Goal: Information Seeking & Learning: Learn about a topic

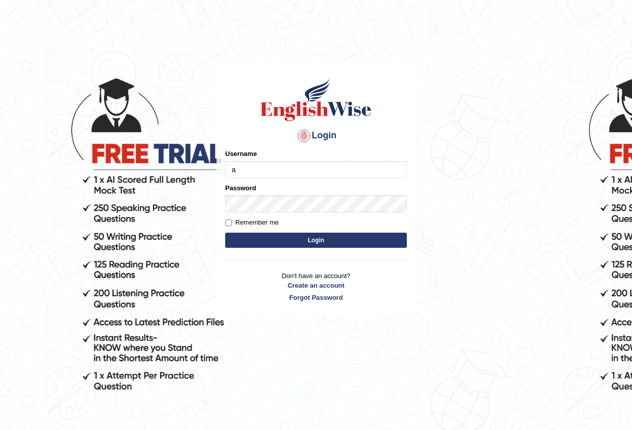
type input "Antonio2024"
click at [326, 238] on button "Login" at bounding box center [316, 240] width 182 height 15
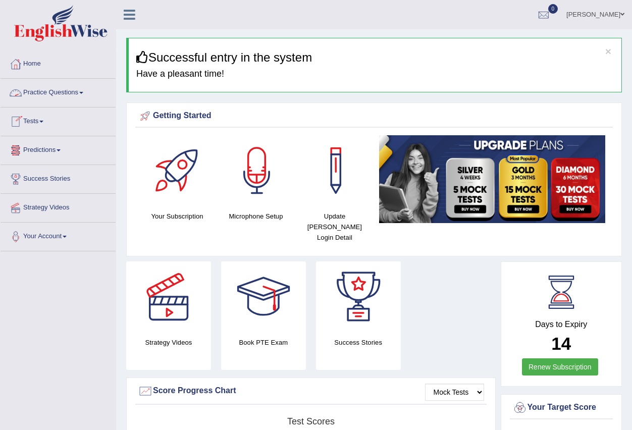
click at [81, 91] on link "Practice Questions" at bounding box center [58, 91] width 115 height 25
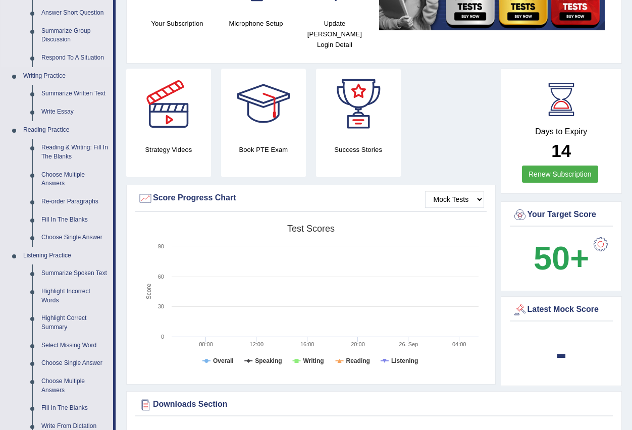
scroll to position [202, 0]
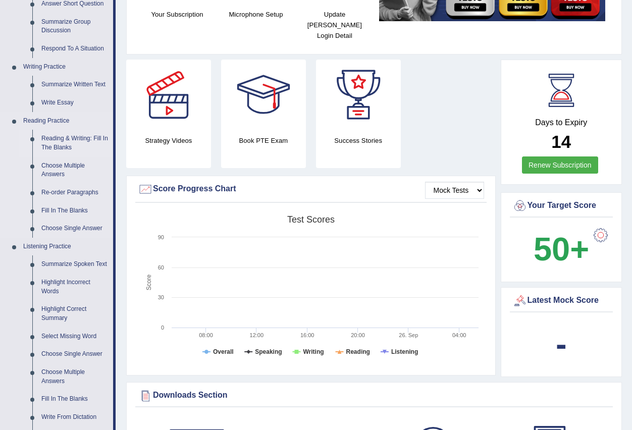
click at [70, 141] on link "Reading & Writing: Fill In The Blanks" at bounding box center [75, 143] width 76 height 27
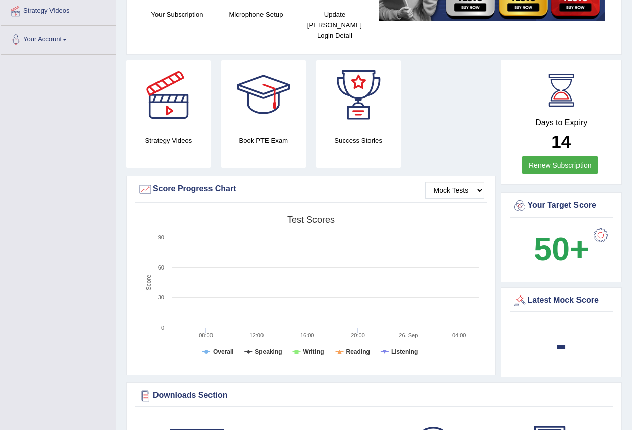
scroll to position [216, 0]
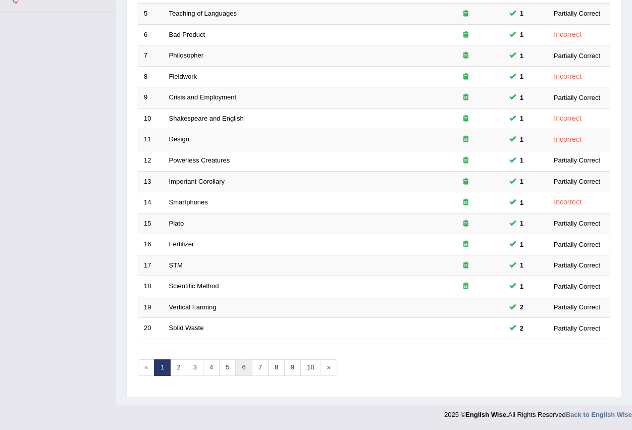
click at [243, 367] on link "6" at bounding box center [243, 367] width 17 height 17
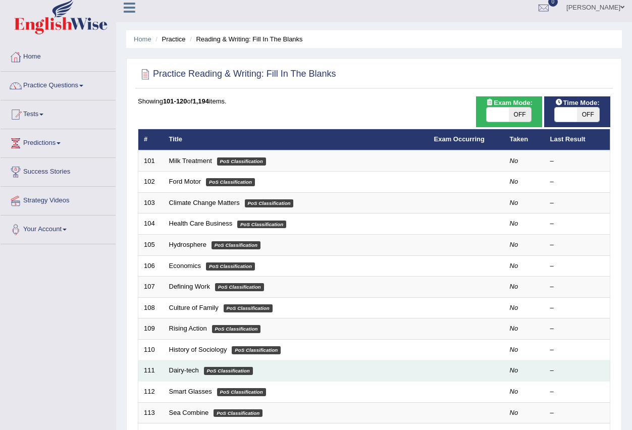
scroll to position [238, 0]
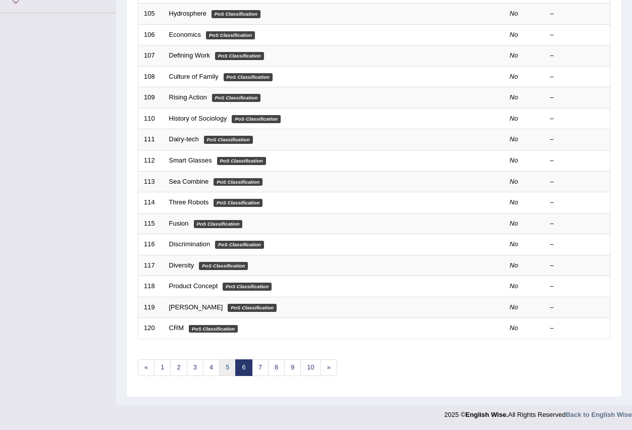
click at [228, 370] on link "5" at bounding box center [227, 367] width 17 height 17
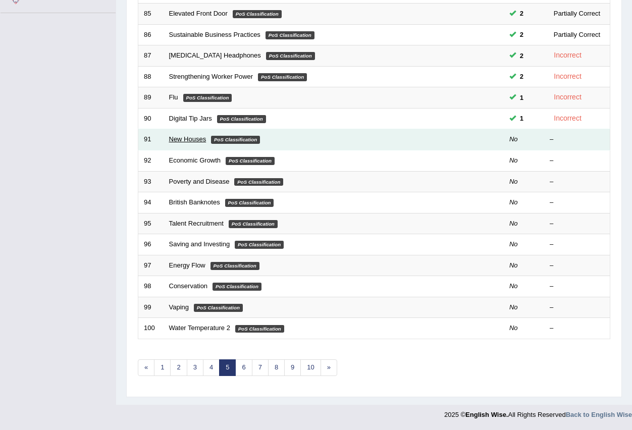
click at [192, 137] on link "New Houses" at bounding box center [187, 139] width 37 height 8
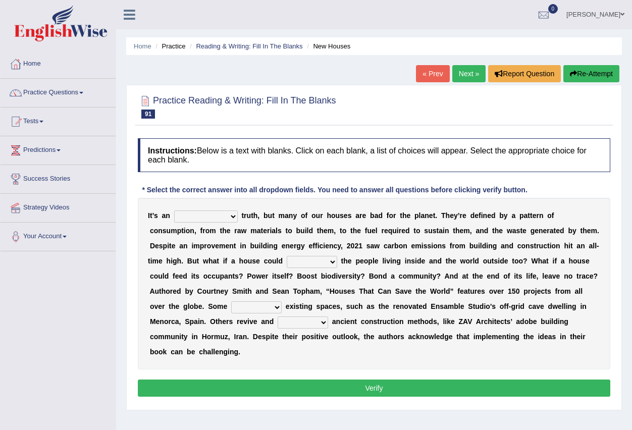
click at [233, 217] on select "unrivaled unstable uncomfortable uncapped" at bounding box center [206, 216] width 64 height 12
select select "uncomfortable"
click at [174, 210] on select "unrivaled unstable uncomfortable uncapped" at bounding box center [206, 216] width 64 height 12
click at [330, 259] on select "survive mimic dominate nurture" at bounding box center [312, 262] width 50 height 12
select select "dominate"
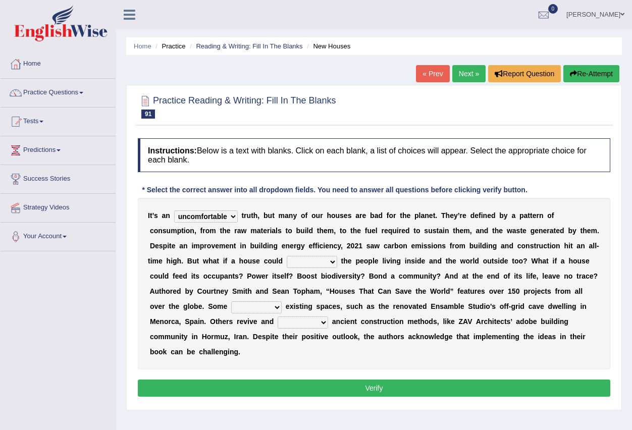
click at [287, 256] on select "survive mimic dominate nurture" at bounding box center [312, 262] width 50 height 12
click at [279, 307] on select "delve automate repurpose reckon" at bounding box center [256, 307] width 50 height 12
select select "automate"
click at [231, 301] on select "delve automate repurpose reckon" at bounding box center [256, 307] width 50 height 12
click at [321, 325] on select "produce relate update change" at bounding box center [303, 322] width 50 height 12
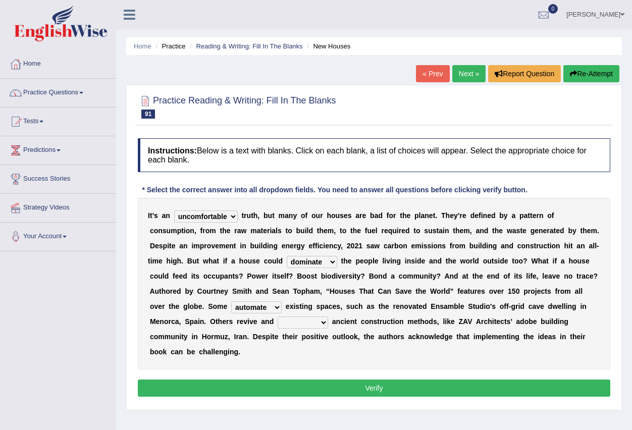
click at [278, 316] on select "produce relate update change" at bounding box center [303, 322] width 50 height 12
click at [325, 321] on select "produce relate update change" at bounding box center [303, 322] width 50 height 12
click at [278, 316] on select "produce relate update change" at bounding box center [303, 322] width 50 height 12
click at [325, 323] on select "produce relate update change" at bounding box center [303, 322] width 50 height 12
click at [278, 316] on select "produce relate update change" at bounding box center [303, 322] width 50 height 12
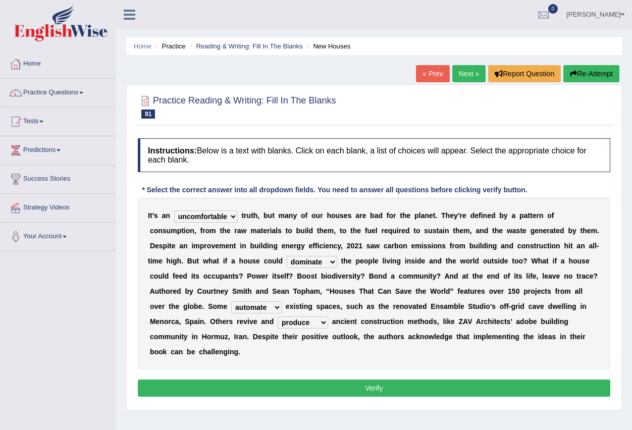
click at [323, 325] on select "produce relate update change" at bounding box center [303, 322] width 50 height 12
select select "change"
click at [278, 316] on select "produce relate update change" at bounding box center [303, 322] width 50 height 12
click at [386, 392] on button "Verify" at bounding box center [374, 388] width 472 height 17
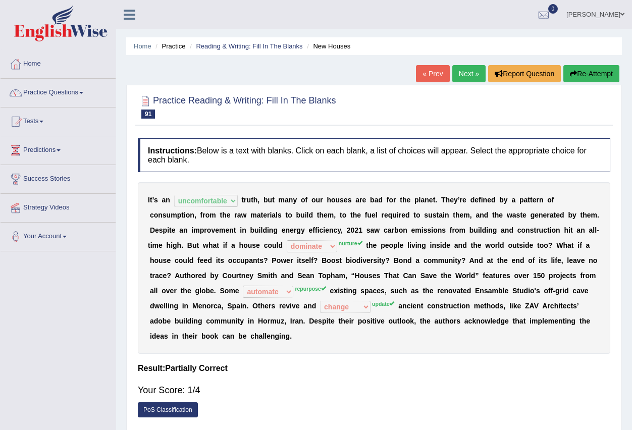
click at [460, 72] on link "Next »" at bounding box center [468, 73] width 33 height 17
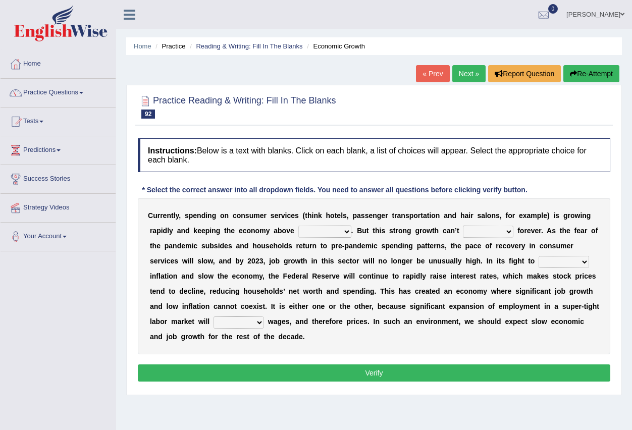
click at [344, 231] on select "board water all themselves" at bounding box center [324, 232] width 53 height 12
select select "all"
click at [298, 226] on select "board water all themselves" at bounding box center [324, 232] width 53 height 12
click at [508, 231] on select "perceive persist stride underlie" at bounding box center [488, 232] width 50 height 12
select select "persist"
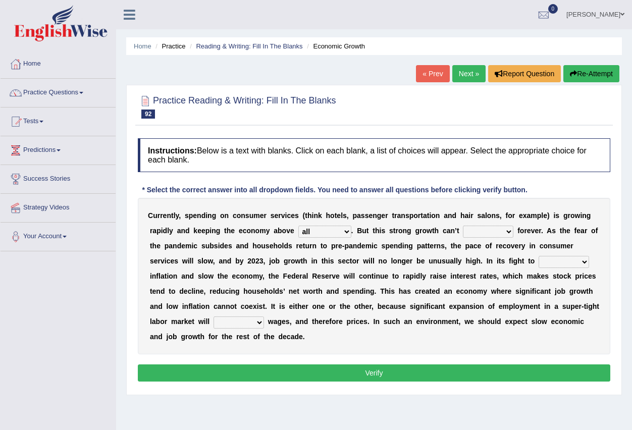
click at [463, 226] on select "perceive persist stride underlie" at bounding box center [488, 232] width 50 height 12
click at [585, 257] on select "inflow disarm tame distaste" at bounding box center [564, 262] width 50 height 12
select select "disarm"
click at [539, 256] on select "inflow disarm tame distaste" at bounding box center [564, 262] width 50 height 12
click at [259, 323] on select "precede rupture accede accelerate" at bounding box center [239, 322] width 50 height 12
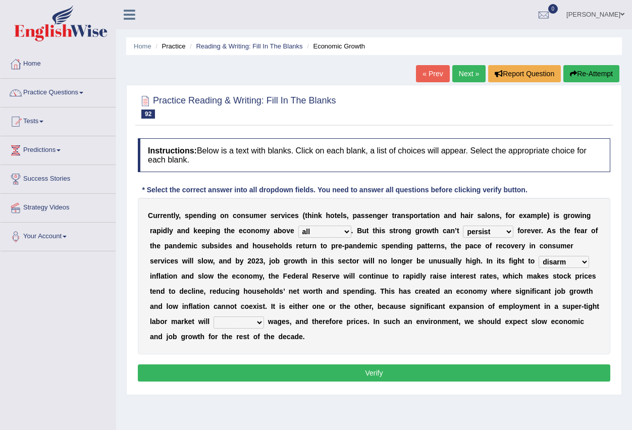
select select "accelerate"
click at [214, 316] on select "precede rupture accede accelerate" at bounding box center [239, 322] width 50 height 12
click at [272, 373] on button "Verify" at bounding box center [374, 372] width 472 height 17
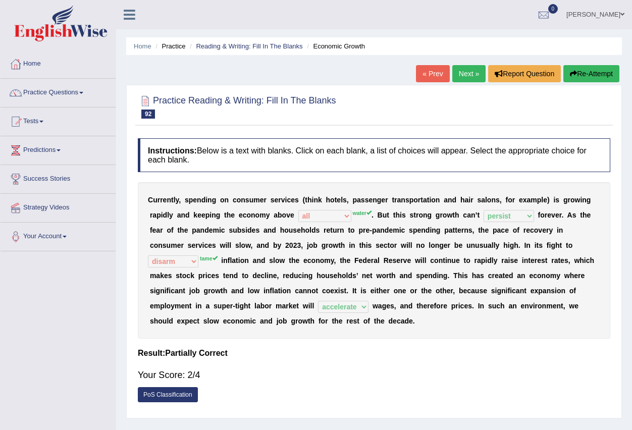
click at [469, 63] on div "Home Practice Reading & Writing: Fill In The Blanks Economic Growth « Prev Next…" at bounding box center [374, 252] width 516 height 505
click at [469, 70] on link "Next »" at bounding box center [468, 73] width 33 height 17
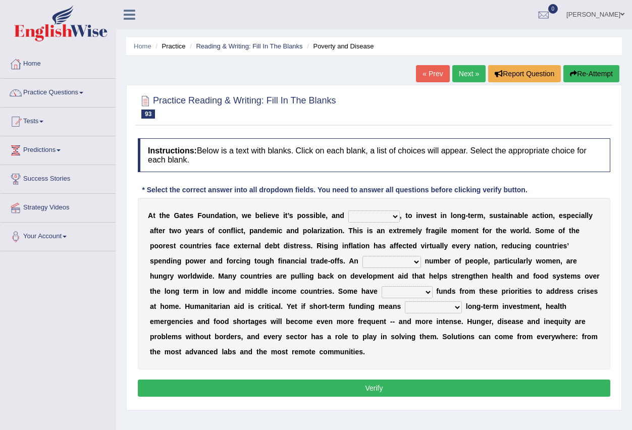
click at [395, 215] on select "impaired impalpable imperative impressive" at bounding box center [373, 216] width 51 height 12
select select "impressive"
click at [348, 210] on select "impaired impalpable imperative impressive" at bounding box center [373, 216] width 51 height 12
click at [394, 217] on select "impaired impalpable imperative impressive" at bounding box center [373, 216] width 51 height 12
click at [413, 180] on div "Instructions: Below is a text with blanks. Click on each blank, a list of choic…" at bounding box center [373, 269] width 477 height 272
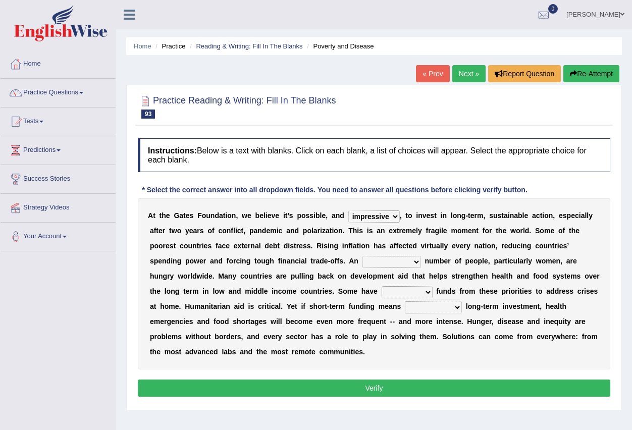
click at [418, 263] on select "alarming unintentional implicit absolute" at bounding box center [391, 262] width 59 height 12
select select "alarming"
click at [362, 256] on select "alarming unintentional implicit absolute" at bounding box center [391, 262] width 59 height 12
click at [427, 295] on select "rebounded expended recouped redirected" at bounding box center [407, 292] width 51 height 12
select select "expended"
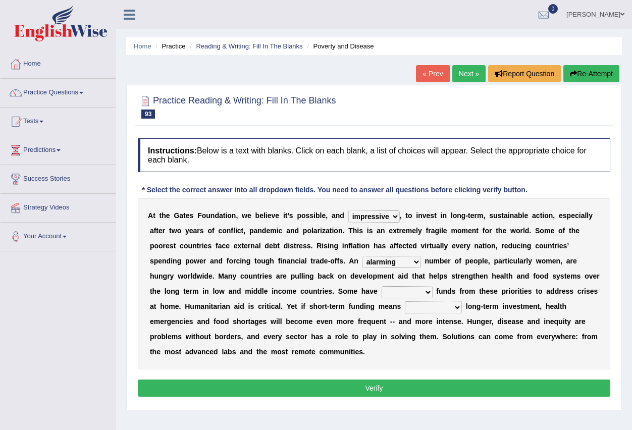
click at [382, 286] on select "rebounded expended recouped redirected" at bounding box center [407, 292] width 51 height 12
click at [459, 310] on select "emphasizing alerting covening neglecting" at bounding box center [433, 307] width 57 height 12
select select "covening"
click at [405, 301] on select "emphasizing alerting covening neglecting" at bounding box center [433, 307] width 57 height 12
click at [386, 392] on button "Verify" at bounding box center [374, 388] width 472 height 17
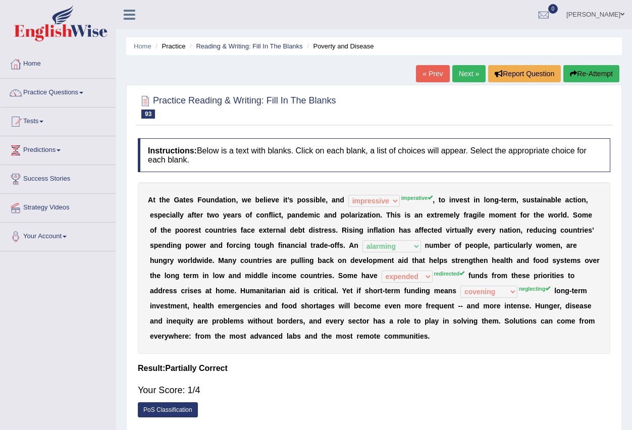
click at [464, 76] on link "Next »" at bounding box center [468, 73] width 33 height 17
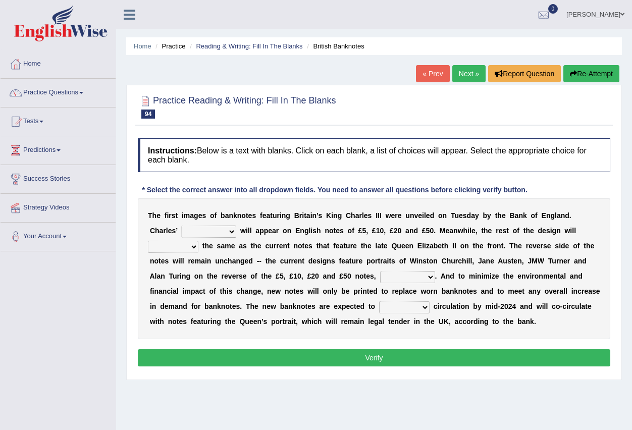
click at [233, 233] on select "cornerstone portion plagiarism portrait" at bounding box center [208, 232] width 55 height 12
select select "portion"
click at [181, 226] on select "cornerstone portion plagiarism portrait" at bounding box center [208, 232] width 55 height 12
click at [192, 249] on select "remain surpass signify replicate" at bounding box center [173, 247] width 50 height 12
select select "remain"
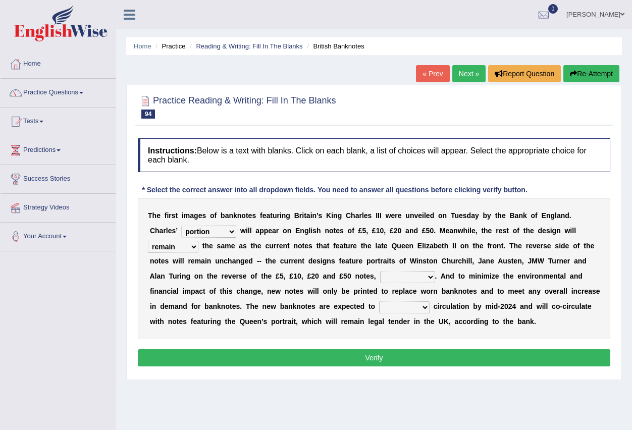
click at [148, 241] on select "remain surpass signify replicate" at bounding box center [173, 247] width 50 height 12
click at [429, 280] on select "pervasively variously audaciously respectively" at bounding box center [407, 277] width 55 height 12
click at [233, 231] on select "cornerstone portion plagiarism portrait" at bounding box center [208, 232] width 55 height 12
click at [431, 274] on select "pervasively variously audaciously respectively" at bounding box center [407, 277] width 55 height 12
click at [395, 356] on button "Verify" at bounding box center [374, 357] width 472 height 17
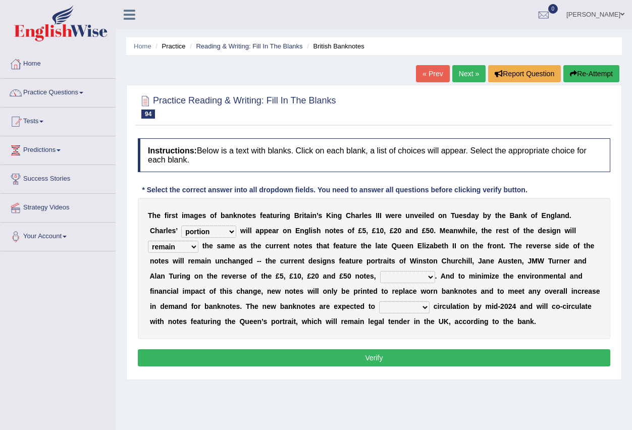
click at [429, 277] on select "pervasively variously audaciously respectively" at bounding box center [407, 277] width 55 height 12
select select "respectively"
click at [380, 271] on select "pervasively variously audaciously respectively" at bounding box center [407, 277] width 55 height 12
click at [423, 307] on select "hinge divert enter inoculate" at bounding box center [404, 307] width 50 height 12
select select "enter"
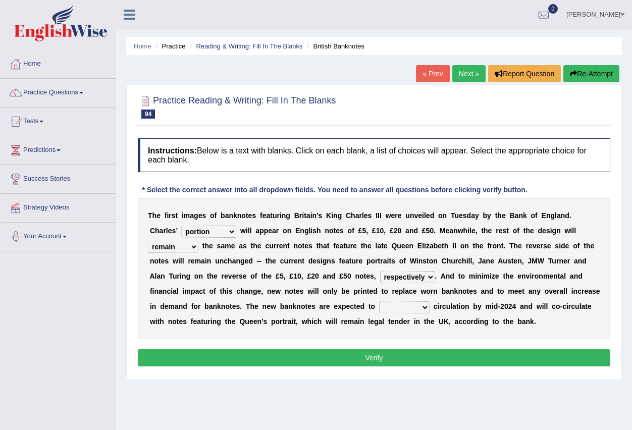
click at [379, 301] on select "hinge divert enter inoculate" at bounding box center [404, 307] width 50 height 12
click at [411, 353] on button "Verify" at bounding box center [374, 357] width 472 height 17
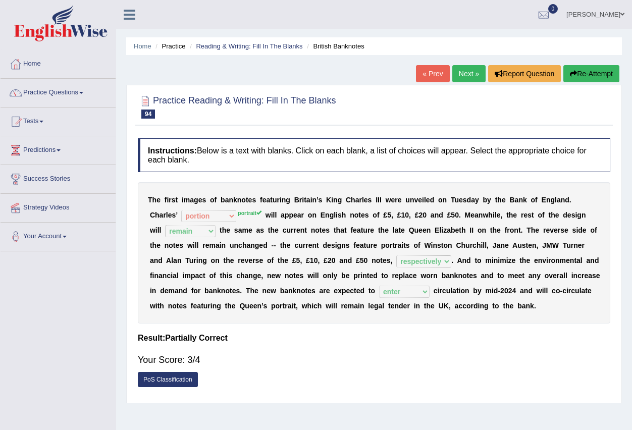
click at [466, 72] on link "Next »" at bounding box center [468, 73] width 33 height 17
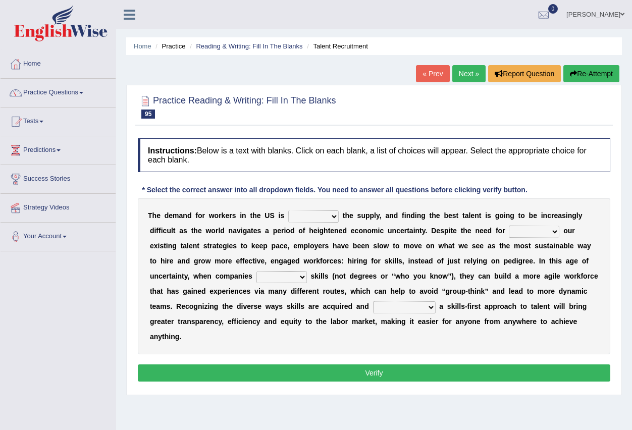
click at [332, 217] on select "outpacing falling flipping irrigating" at bounding box center [313, 216] width 50 height 12
select select "outpacing"
click at [288, 210] on select "outpacing falling flipping irrigating" at bounding box center [313, 216] width 50 height 12
click at [552, 233] on select "reveling reflecting revamping inverting" at bounding box center [534, 232] width 50 height 12
select select "reflecting"
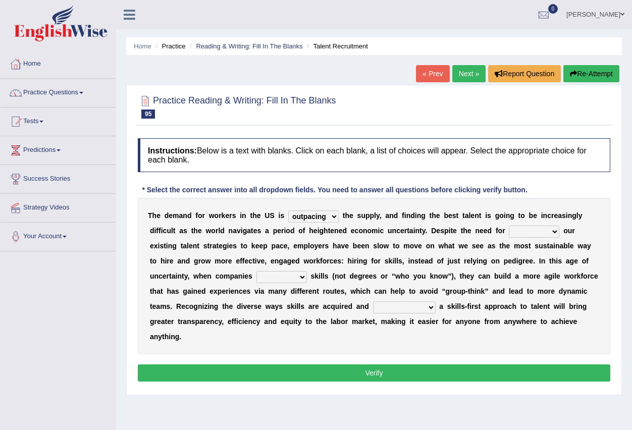
click at [509, 226] on select "reveling reflecting revamping inverting" at bounding box center [534, 232] width 50 height 12
click at [300, 277] on select "neglect prioritize worsen alleviate" at bounding box center [281, 277] width 50 height 12
select select "prioritize"
click at [256, 271] on select "neglect prioritize worsen alleviate" at bounding box center [281, 277] width 50 height 12
click at [432, 309] on select "distinguishing digitizing attempting adopting" at bounding box center [404, 307] width 63 height 12
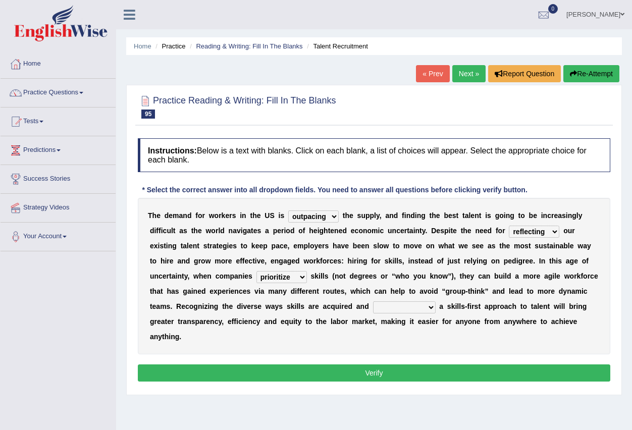
select select "digitizing"
click at [373, 301] on select "distinguishing digitizing attempting adopting" at bounding box center [404, 307] width 63 height 12
click at [414, 372] on button "Verify" at bounding box center [374, 372] width 472 height 17
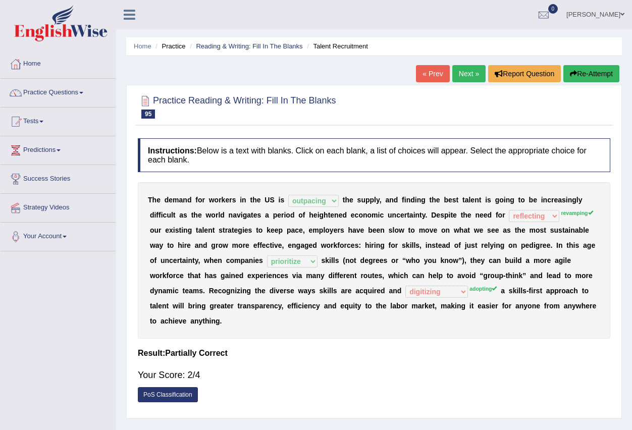
click at [462, 74] on link "Next »" at bounding box center [468, 73] width 33 height 17
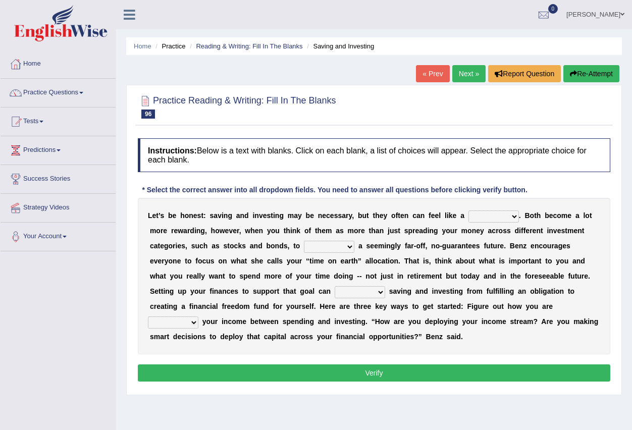
click at [510, 219] on select "nuance choice recidivist chore" at bounding box center [493, 216] width 50 height 12
select select "nuance"
click at [468, 210] on select "nuance choice recidivist chore" at bounding box center [493, 216] width 50 height 12
click at [349, 252] on select "fulminate fund categorize fend" at bounding box center [329, 247] width 50 height 12
select select "fulminate"
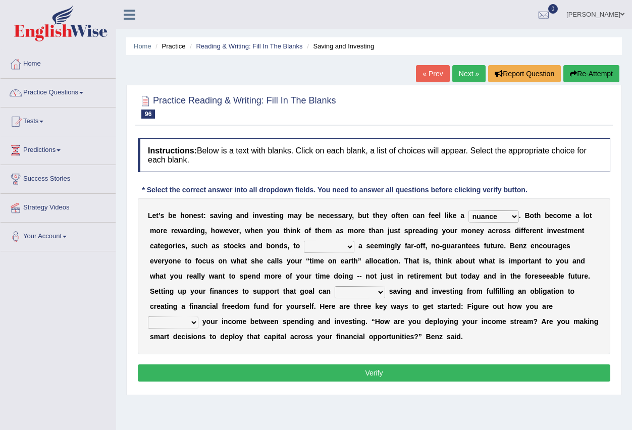
click at [304, 241] on select "fulminate fund categorize fend" at bounding box center [329, 247] width 50 height 12
click at [351, 247] on select "fulminate fund categorize fend" at bounding box center [329, 247] width 50 height 12
click at [332, 361] on div "Instructions: Below is a text with blanks. Click on each blank, a list of choic…" at bounding box center [373, 261] width 477 height 256
click at [381, 291] on select "transcend transact transport transform" at bounding box center [360, 292] width 50 height 12
select select "transform"
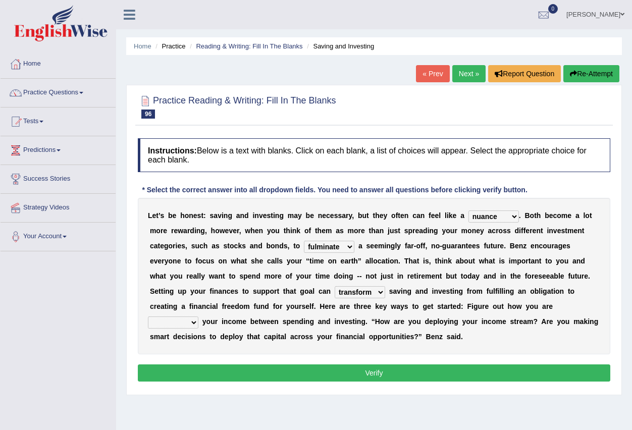
click at [335, 286] on select "transcend transact transport transform" at bounding box center [360, 292] width 50 height 12
click at [195, 323] on select "affording spiking allocating delegating" at bounding box center [173, 322] width 50 height 12
select select "allocating"
click at [148, 316] on select "affording spiking allocating delegating" at bounding box center [173, 322] width 50 height 12
click at [226, 373] on button "Verify" at bounding box center [374, 372] width 472 height 17
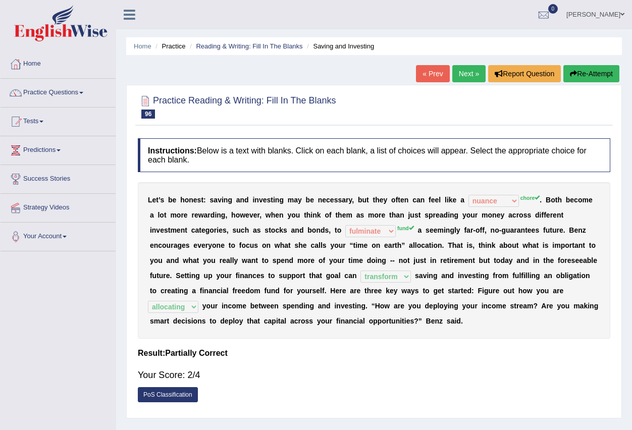
click at [462, 76] on link "Next »" at bounding box center [468, 73] width 33 height 17
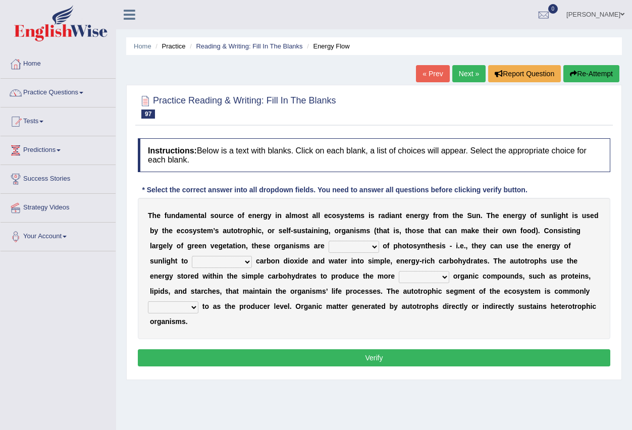
click at [374, 249] on select "aware capable proud guilty" at bounding box center [354, 247] width 50 height 12
select select "capable"
click at [329, 241] on select "aware capable proud guilty" at bounding box center [354, 247] width 50 height 12
click at [247, 261] on select "communicate build convert force" at bounding box center [222, 262] width 60 height 12
select select "convert"
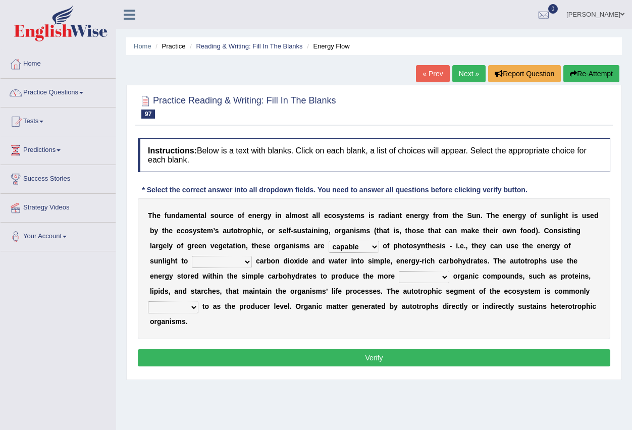
click at [192, 256] on select "communicate build convert force" at bounding box center [222, 262] width 60 height 12
click at [446, 277] on select "normal complex authentic futile" at bounding box center [424, 277] width 50 height 12
select select "complex"
click at [399, 271] on select "normal complex authentic futile" at bounding box center [424, 277] width 50 height 12
click at [194, 309] on select "made known provided referred" at bounding box center [173, 307] width 50 height 12
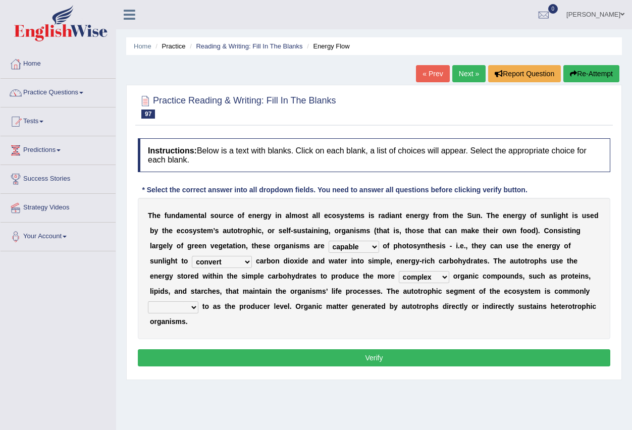
select select "referred"
click at [148, 301] on select "made known provided referred" at bounding box center [173, 307] width 50 height 12
click at [211, 358] on button "Verify" at bounding box center [374, 357] width 472 height 17
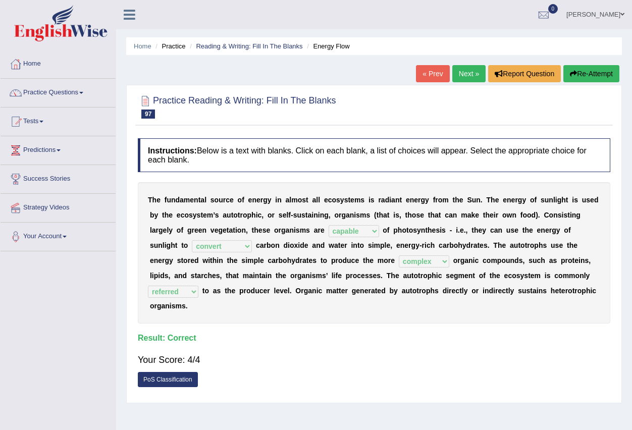
click at [467, 72] on link "Next »" at bounding box center [468, 73] width 33 height 17
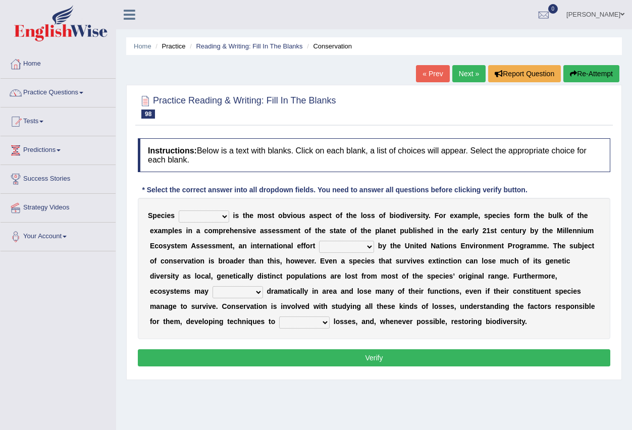
click at [226, 219] on select "richness extinction migration diversity" at bounding box center [204, 216] width 50 height 12
select select "diversity"
click at [179, 210] on select "richness extinction migration diversity" at bounding box center [204, 216] width 50 height 12
click at [370, 249] on select "confounded consulted converted coordinated" at bounding box center [346, 247] width 55 height 12
select select "consulted"
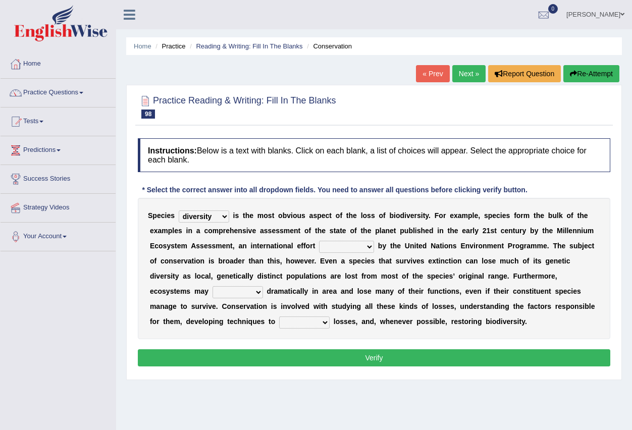
click at [319, 241] on select "confounded consulted converted coordinated" at bounding box center [346, 247] width 55 height 12
click at [259, 293] on select "expand remain shrink extend" at bounding box center [238, 292] width 50 height 12
select select "remain"
click at [213, 286] on select "expand remain shrink extend" at bounding box center [238, 292] width 50 height 12
click at [326, 325] on select "prevent praise accelerate prompt" at bounding box center [304, 322] width 50 height 12
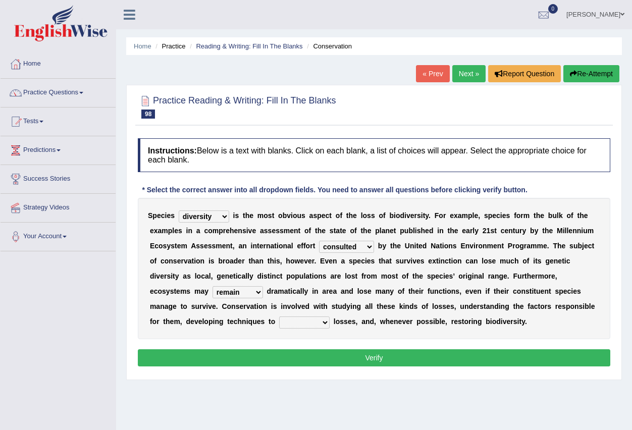
select select "prevent"
click at [279, 316] on select "prevent praise accelerate prompt" at bounding box center [304, 322] width 50 height 12
click at [337, 356] on button "Verify" at bounding box center [374, 357] width 472 height 17
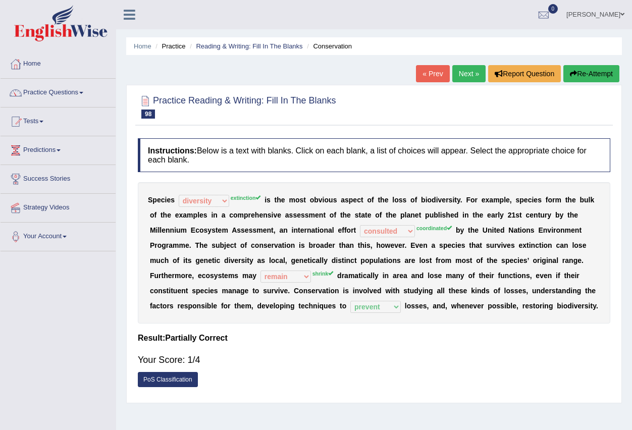
click at [473, 74] on link "Next »" at bounding box center [468, 73] width 33 height 17
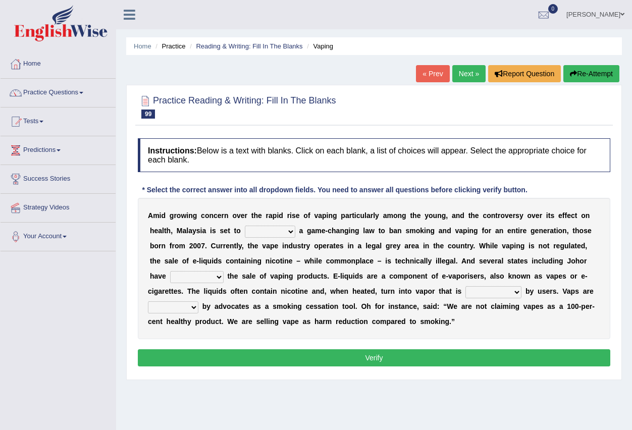
click at [291, 235] on select "introduce adapt lift enroll" at bounding box center [270, 232] width 50 height 12
select select "adapt"
click at [245, 226] on select "introduce adapt lift enroll" at bounding box center [270, 232] width 50 height 12
click at [217, 279] on select "proposed proliferated prohibited promoted" at bounding box center [197, 277] width 54 height 12
select select "proposed"
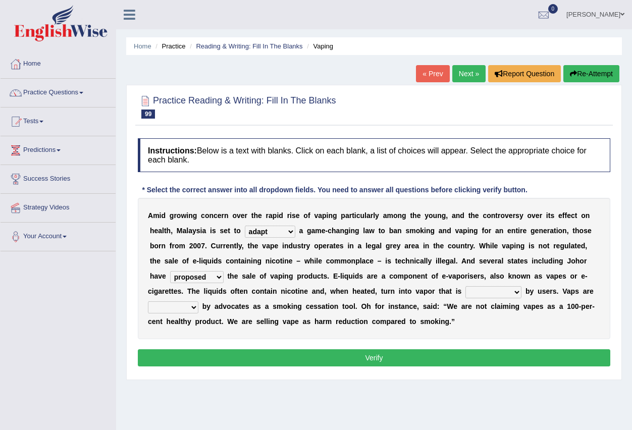
click at [170, 271] on select "proposed proliferated prohibited promoted" at bounding box center [197, 277] width 54 height 12
click at [515, 291] on select "comprised inhaled compressed exhaled" at bounding box center [493, 292] width 56 height 12
select select "comprised"
click at [465, 286] on select "comprised inhaled compressed exhaled" at bounding box center [493, 292] width 56 height 12
click at [195, 309] on select "touted despised criticized destroyed" at bounding box center [173, 307] width 50 height 12
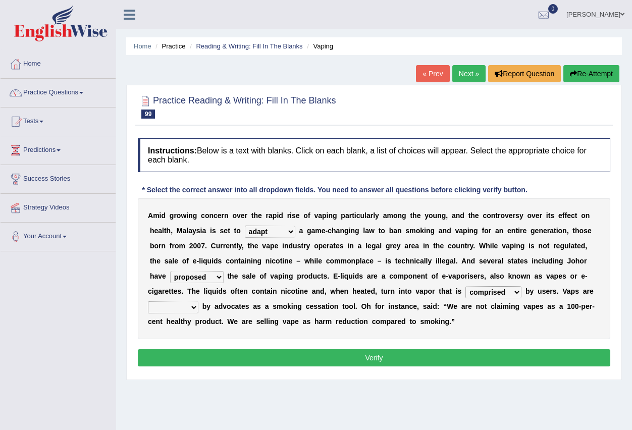
select select "criticized"
click at [148, 301] on select "touted despised criticized destroyed" at bounding box center [173, 307] width 50 height 12
click at [197, 360] on button "Verify" at bounding box center [374, 357] width 472 height 17
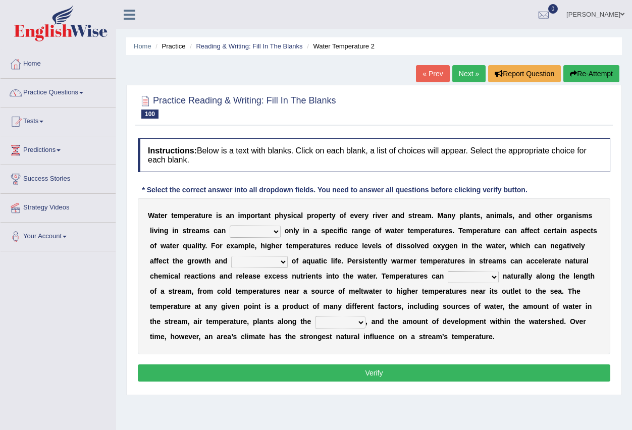
click at [275, 231] on select "wither perish flourish deteriorate" at bounding box center [255, 232] width 51 height 12
click at [361, 289] on b "t" at bounding box center [362, 291] width 3 height 8
click at [284, 263] on select "productivity corrosion appreciation degradation" at bounding box center [259, 262] width 57 height 12
select select "productivity"
click at [231, 256] on select "productivity corrosion appreciation degradation" at bounding box center [259, 262] width 57 height 12
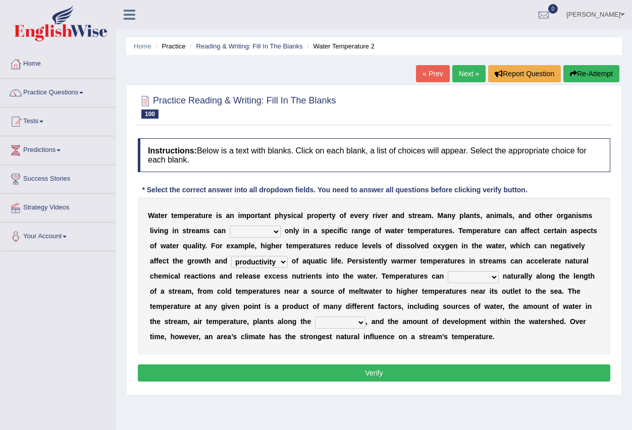
click at [496, 279] on select "decline vary remain deteriorate" at bounding box center [473, 277] width 51 height 12
select select "remain"
click at [448, 271] on select "decline vary remain deteriorate" at bounding box center [473, 277] width 51 height 12
click at [360, 323] on select "mountains road forest bank" at bounding box center [340, 322] width 50 height 12
select select "road"
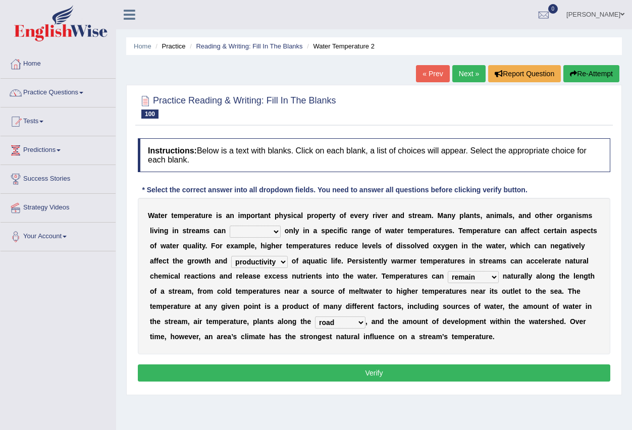
click at [315, 316] on select "mountains road forest bank" at bounding box center [340, 322] width 50 height 12
click at [277, 231] on select "wither perish flourish deteriorate" at bounding box center [255, 232] width 51 height 12
select select "wither"
click at [230, 226] on select "wither perish flourish deteriorate" at bounding box center [255, 232] width 51 height 12
click at [312, 376] on button "Verify" at bounding box center [374, 372] width 472 height 17
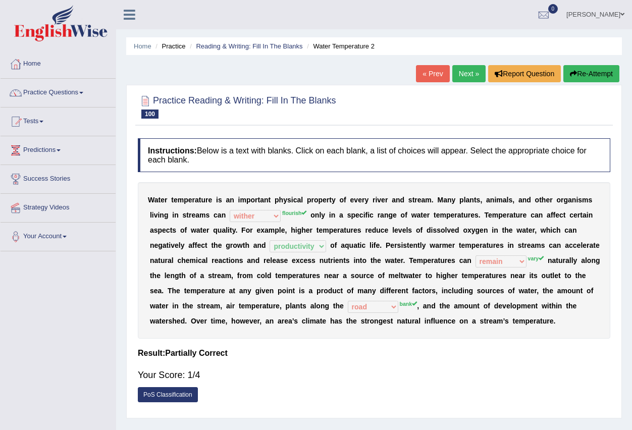
click at [457, 74] on link "Next »" at bounding box center [468, 73] width 33 height 17
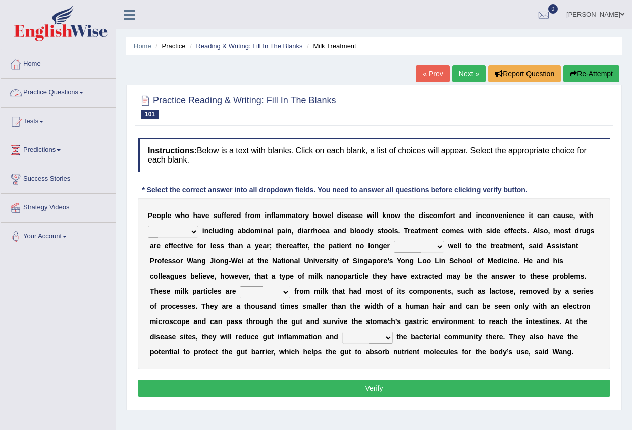
click at [90, 93] on link "Practice Questions" at bounding box center [58, 91] width 115 height 25
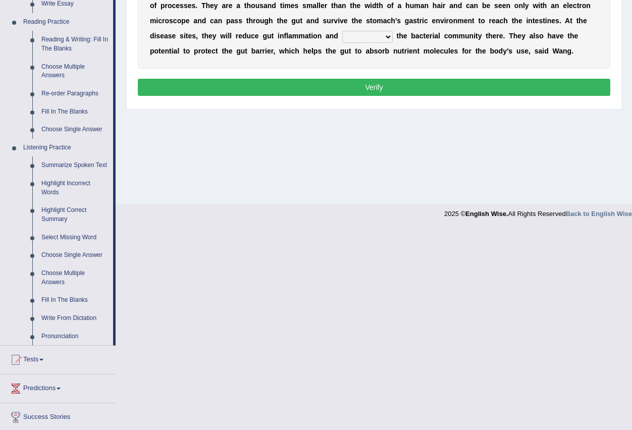
scroll to position [303, 0]
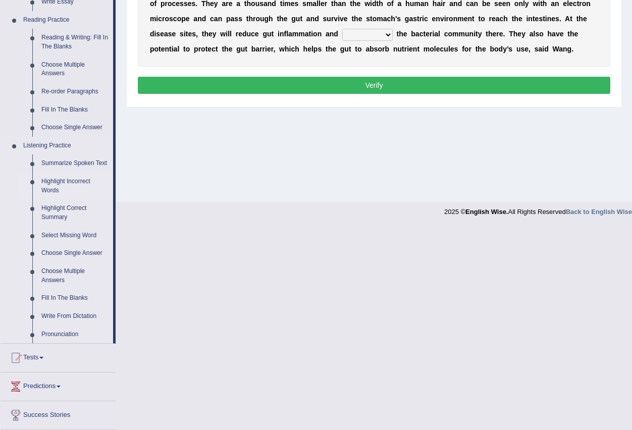
click at [82, 180] on link "Highlight Incorrect Words" at bounding box center [75, 186] width 76 height 27
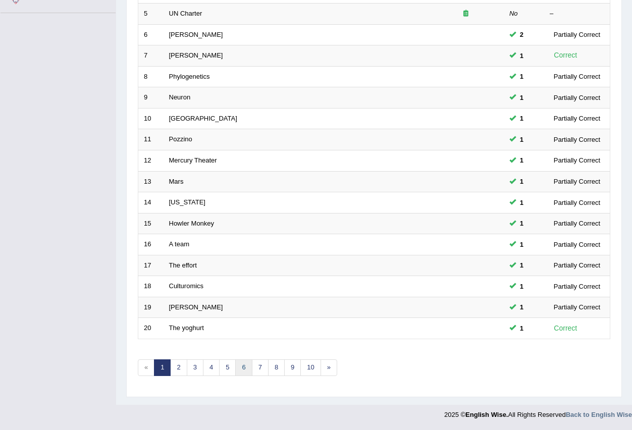
click at [243, 365] on link "6" at bounding box center [243, 367] width 17 height 17
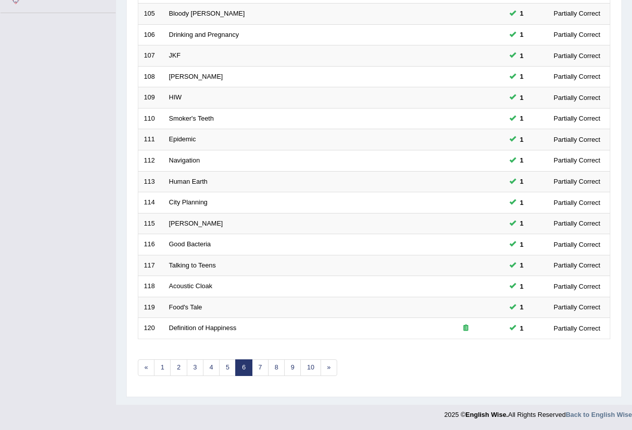
scroll to position [238, 0]
click at [259, 370] on link "7" at bounding box center [260, 367] width 17 height 17
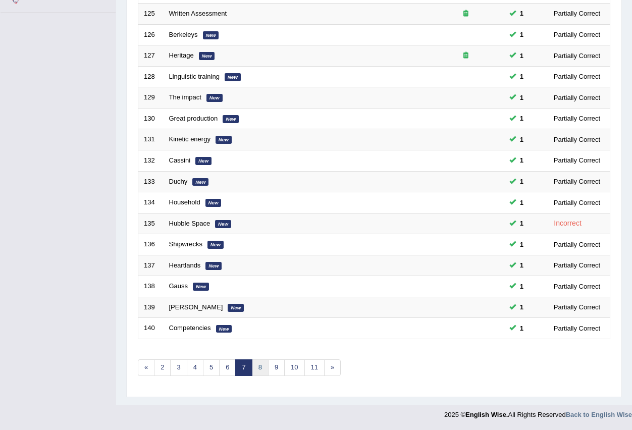
click at [263, 373] on link "8" at bounding box center [260, 367] width 17 height 17
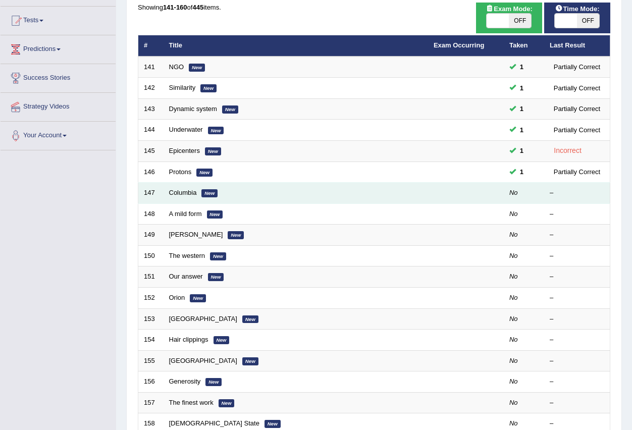
click at [233, 192] on td "Columbia New" at bounding box center [296, 193] width 264 height 21
click at [176, 194] on link "Columbia" at bounding box center [183, 193] width 28 height 8
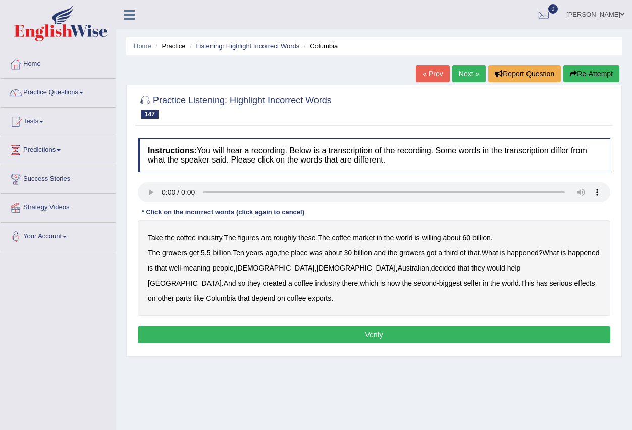
click at [243, 332] on button "Verify" at bounding box center [374, 334] width 472 height 17
click at [431, 241] on b "willing" at bounding box center [431, 238] width 19 height 8
click at [303, 252] on b "place" at bounding box center [299, 253] width 17 height 8
click at [356, 264] on div "Take the coffee industry . The figures are roughly these . The coffee market in…" at bounding box center [374, 268] width 472 height 96
click at [398, 270] on b "Australian" at bounding box center [413, 268] width 31 height 8
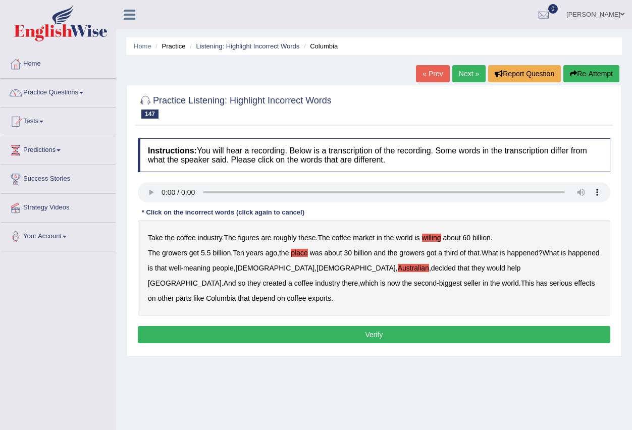
click at [191, 294] on b "parts" at bounding box center [184, 298] width 16 height 8
click at [280, 337] on button "Verify" at bounding box center [374, 334] width 472 height 17
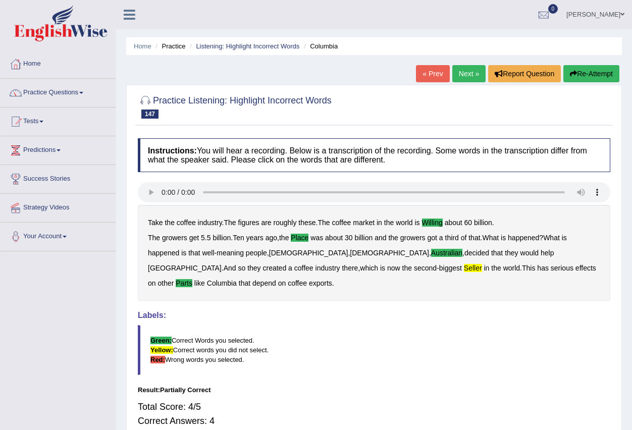
click at [466, 74] on link "Next »" at bounding box center [468, 73] width 33 height 17
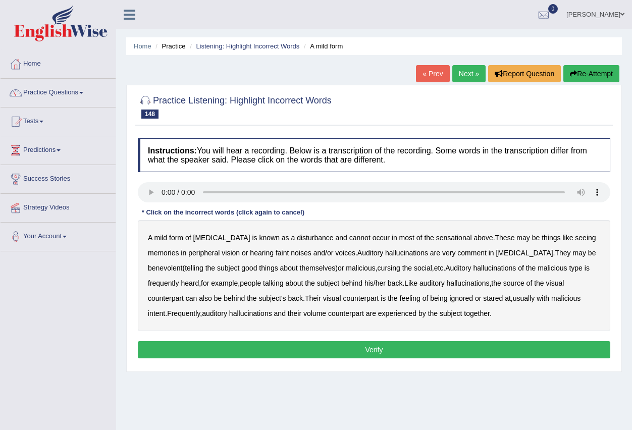
click at [370, 268] on b "malicious" at bounding box center [360, 268] width 29 height 8
drag, startPoint x: 524, startPoint y: 284, endPoint x: 517, endPoint y: 287, distance: 7.7
click at [522, 286] on b "source" at bounding box center [513, 283] width 21 height 8
click at [356, 349] on button "Verify" at bounding box center [374, 349] width 472 height 17
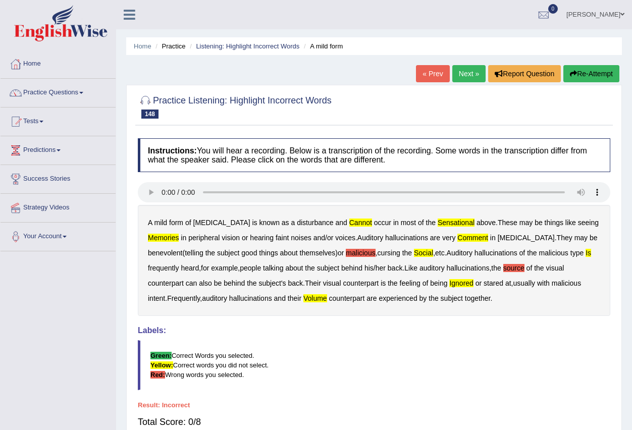
click at [426, 76] on link "« Prev" at bounding box center [432, 73] width 33 height 17
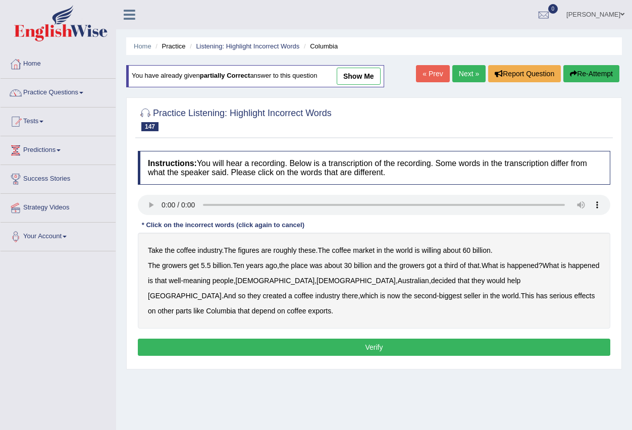
click at [464, 70] on link "Next »" at bounding box center [468, 73] width 33 height 17
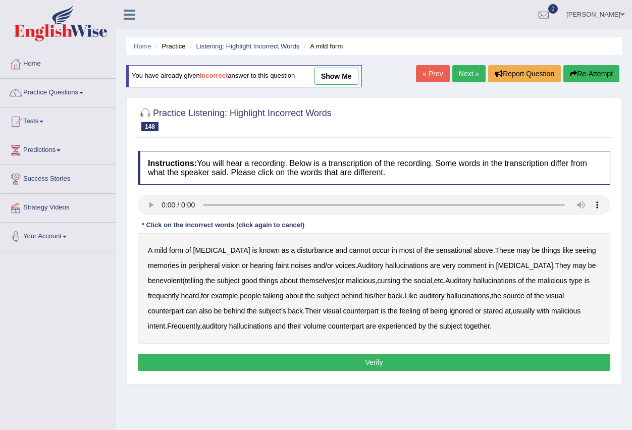
click at [356, 328] on b "counterpart" at bounding box center [346, 326] width 36 height 8
click at [349, 361] on button "Verify" at bounding box center [374, 362] width 472 height 17
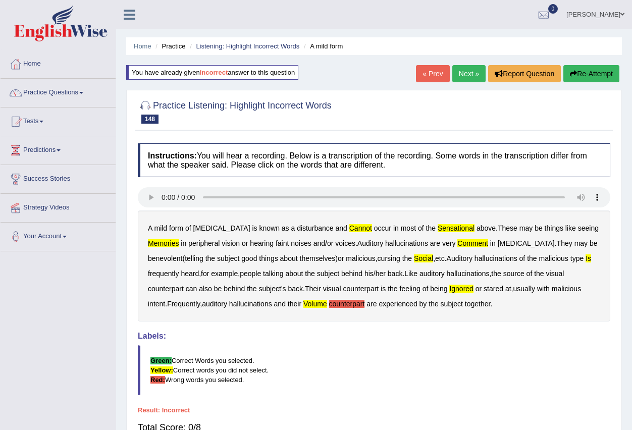
click at [431, 77] on link "« Prev" at bounding box center [432, 73] width 33 height 17
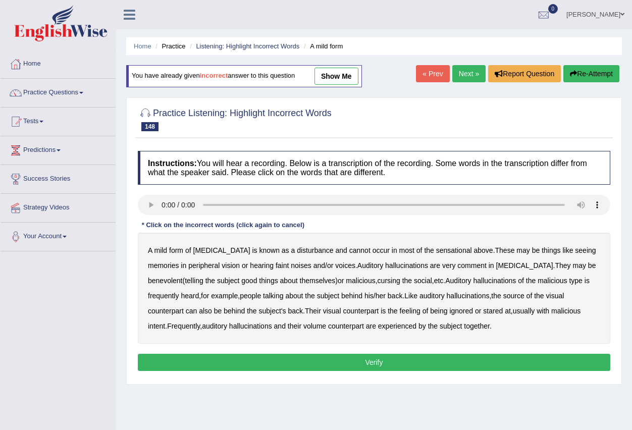
click at [436, 252] on b "sensational" at bounding box center [454, 250] width 36 height 8
click at [333, 268] on div "A mild form of [MEDICAL_DATA] is known as a disturbance and cannot occur in mos…" at bounding box center [374, 288] width 472 height 111
click at [399, 363] on button "Verify" at bounding box center [374, 362] width 472 height 17
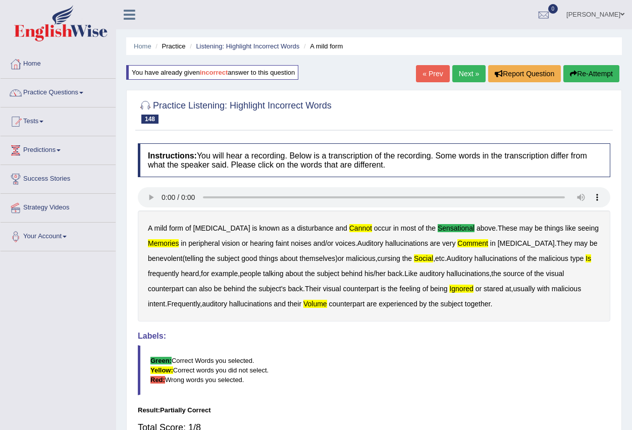
click at [464, 76] on link "Next »" at bounding box center [468, 73] width 33 height 17
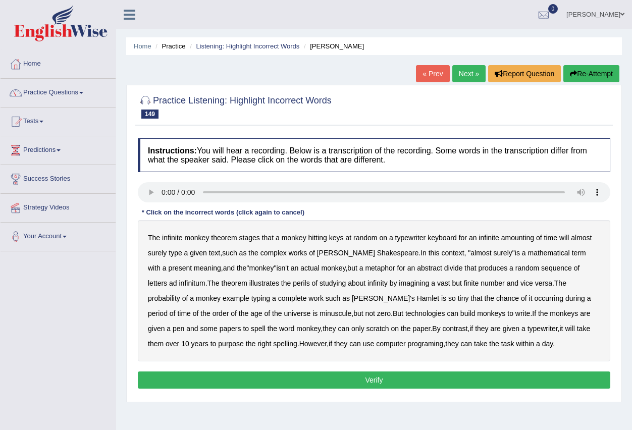
drag, startPoint x: 303, startPoint y: 284, endPoint x: 315, endPoint y: 289, distance: 13.1
click at [307, 287] on div "The infinite monkey theorem stages that a monkey hitting keys at random on a ty…" at bounding box center [374, 290] width 472 height 141
click at [320, 284] on b "studying" at bounding box center [333, 283] width 26 height 8
click at [223, 300] on b "example" at bounding box center [236, 298] width 27 height 8
click at [474, 346] on b "take" at bounding box center [480, 344] width 13 height 8
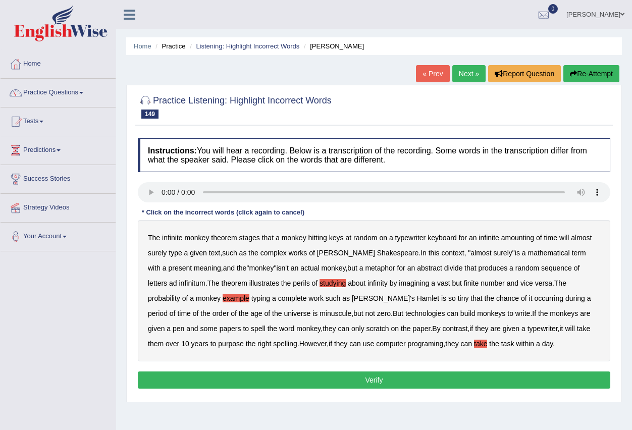
click at [416, 381] on button "Verify" at bounding box center [374, 379] width 472 height 17
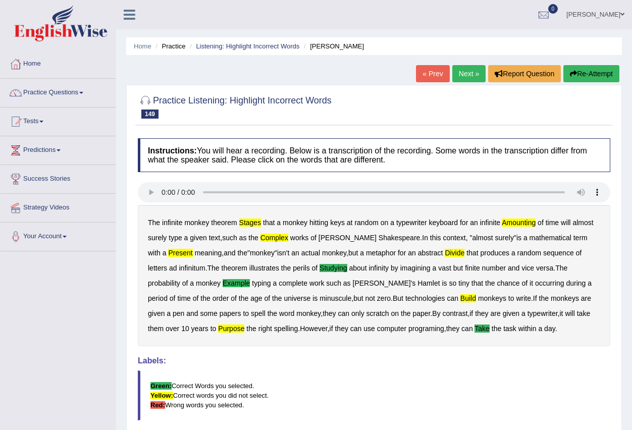
click at [459, 74] on link "Next »" at bounding box center [468, 73] width 33 height 17
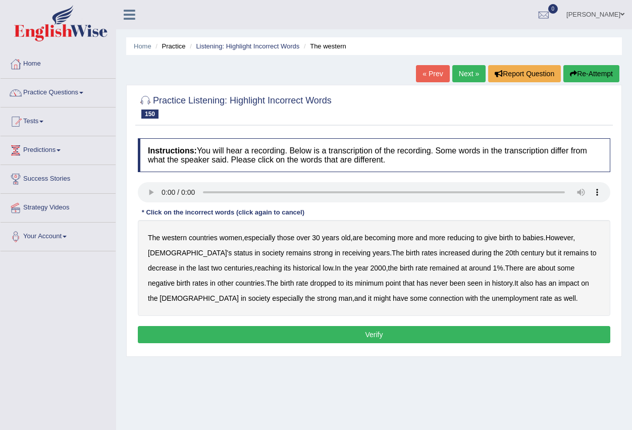
drag, startPoint x: 300, startPoint y: 256, endPoint x: 312, endPoint y: 257, distance: 12.2
click at [310, 257] on div "The western countries women , especially those over 30 years old , are becoming…" at bounding box center [374, 268] width 472 height 96
click at [224, 267] on b "centuries" at bounding box center [238, 268] width 29 height 8
drag, startPoint x: 296, startPoint y: 281, endPoint x: 298, endPoint y: 286, distance: 5.3
click at [355, 286] on b "minimum" at bounding box center [369, 283] width 29 height 8
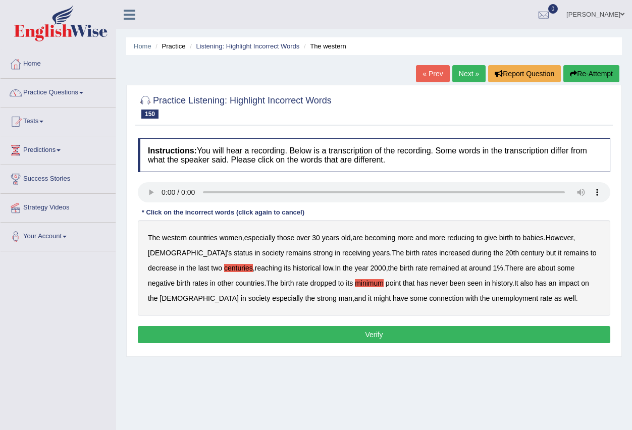
click at [317, 296] on b "strong" at bounding box center [327, 298] width 20 height 8
click at [404, 339] on button "Verify" at bounding box center [374, 334] width 472 height 17
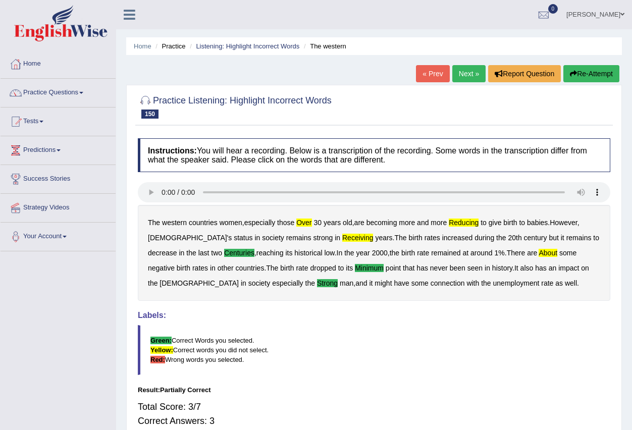
click at [462, 72] on link "Next »" at bounding box center [468, 73] width 33 height 17
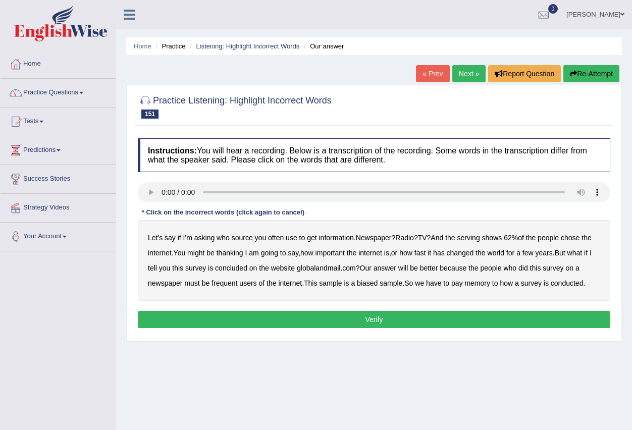
click at [476, 238] on b "serving" at bounding box center [468, 238] width 23 height 8
click at [426, 252] on b "fast" at bounding box center [420, 253] width 12 height 8
click at [438, 270] on b "better" at bounding box center [429, 268] width 18 height 8
click at [490, 282] on b "memory" at bounding box center [477, 283] width 26 height 8
click at [307, 328] on button "Verify" at bounding box center [374, 319] width 472 height 17
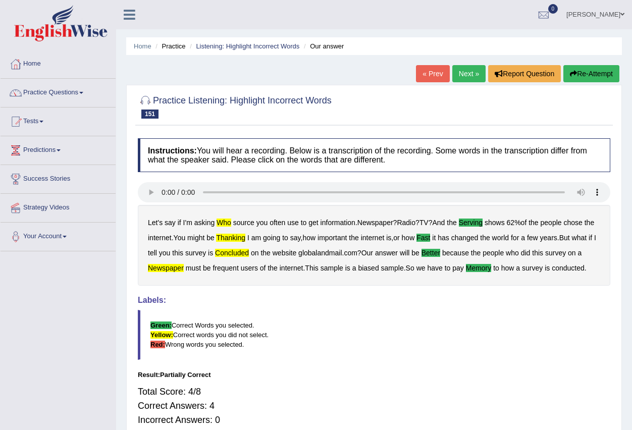
click at [464, 72] on link "Next »" at bounding box center [468, 73] width 33 height 17
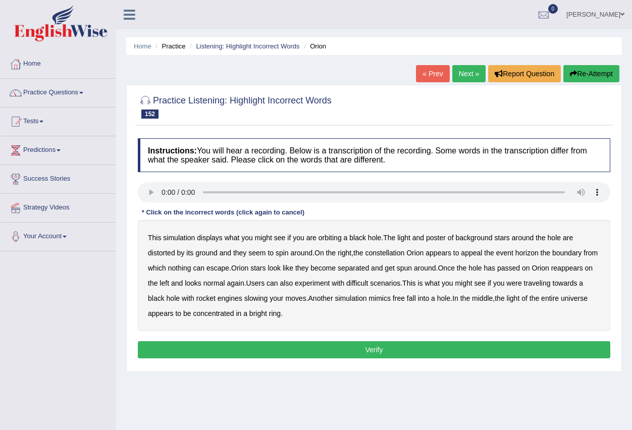
click at [208, 238] on b "displays" at bounding box center [210, 238] width 26 height 8
click at [306, 296] on b "moves" at bounding box center [295, 298] width 21 height 8
click at [317, 349] on button "Verify" at bounding box center [374, 349] width 472 height 17
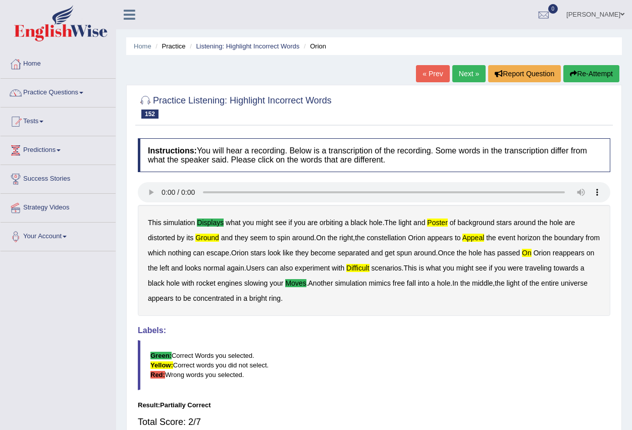
click at [464, 76] on link "Next »" at bounding box center [468, 73] width 33 height 17
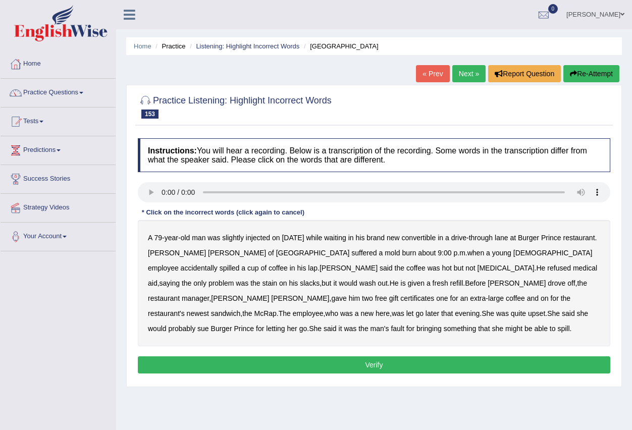
drag, startPoint x: 161, startPoint y: 330, endPoint x: 188, endPoint y: 328, distance: 27.8
click at [416, 328] on b "bringing" at bounding box center [428, 329] width 25 height 8
click at [259, 363] on button "Verify" at bounding box center [374, 364] width 472 height 17
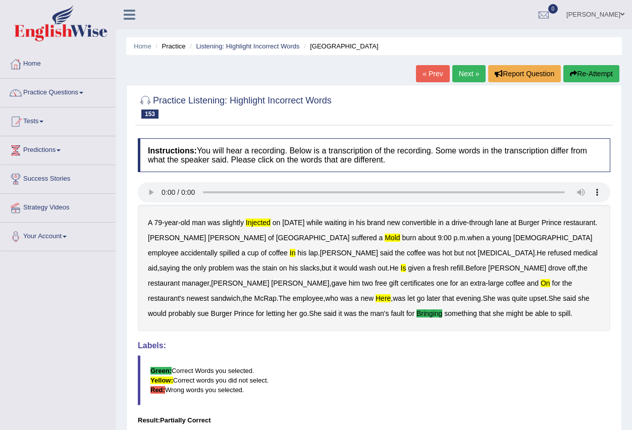
click at [467, 74] on link "Next »" at bounding box center [468, 73] width 33 height 17
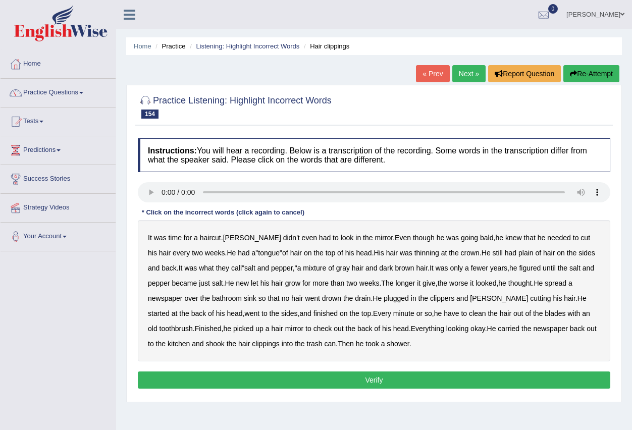
click at [413, 238] on b "though" at bounding box center [424, 238] width 22 height 8
click at [190, 284] on b "became" at bounding box center [184, 283] width 25 height 8
click at [365, 381] on button "Verify" at bounding box center [374, 379] width 472 height 17
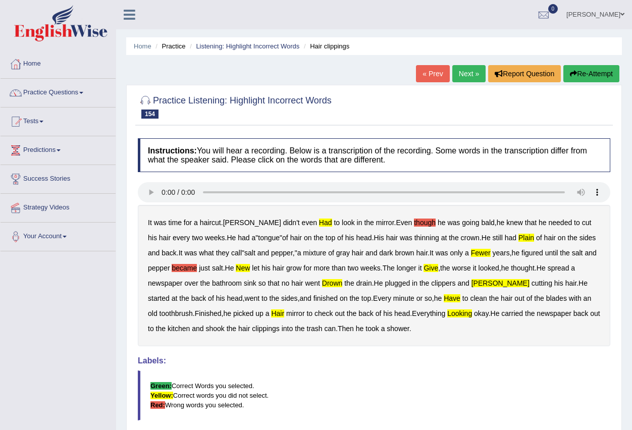
click at [468, 74] on link "Next »" at bounding box center [468, 73] width 33 height 17
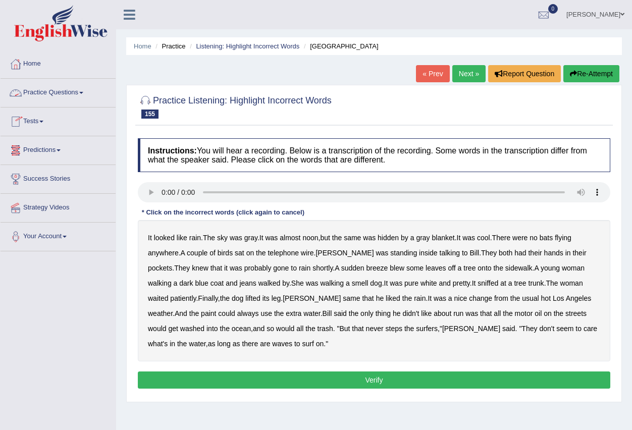
click at [83, 93] on span at bounding box center [81, 93] width 4 height 2
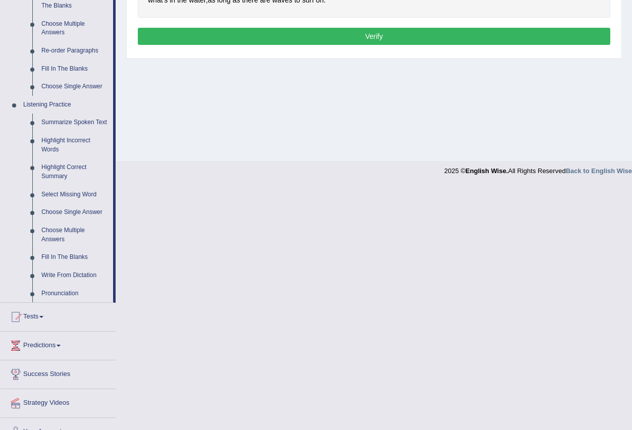
scroll to position [353, 0]
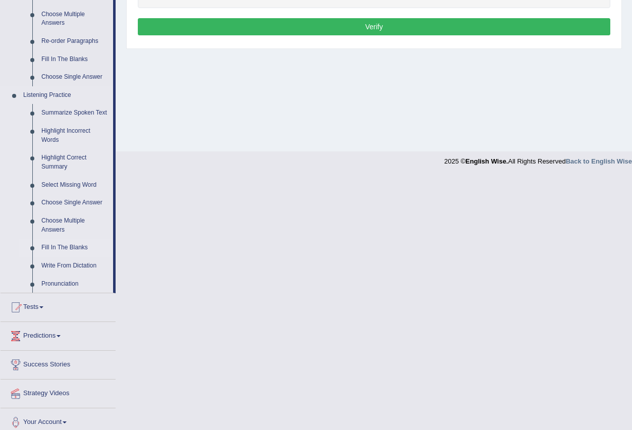
click at [81, 249] on link "Fill In The Blanks" at bounding box center [75, 248] width 76 height 18
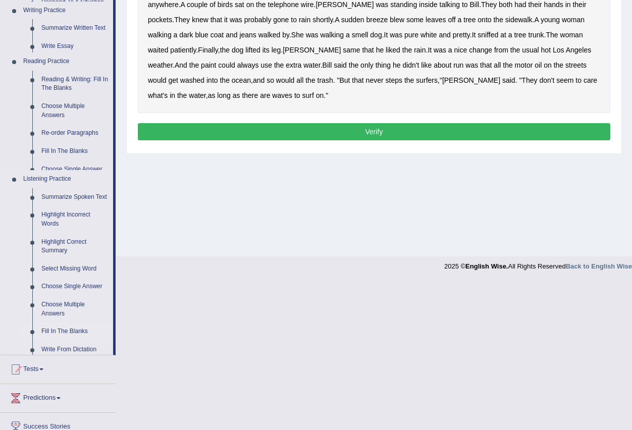
scroll to position [100, 0]
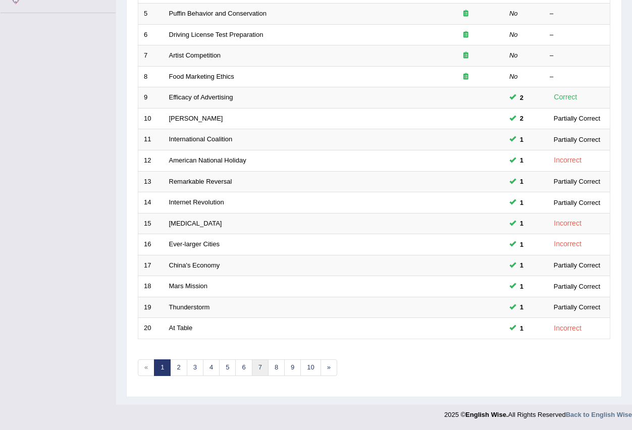
click at [257, 368] on link "7" at bounding box center [260, 367] width 17 height 17
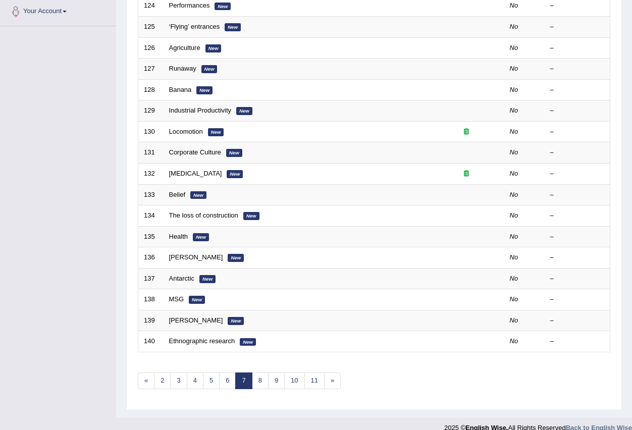
scroll to position [238, 0]
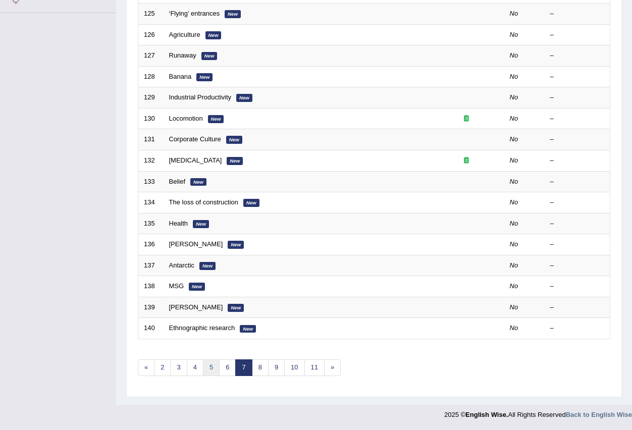
click at [214, 367] on link "5" at bounding box center [211, 367] width 17 height 17
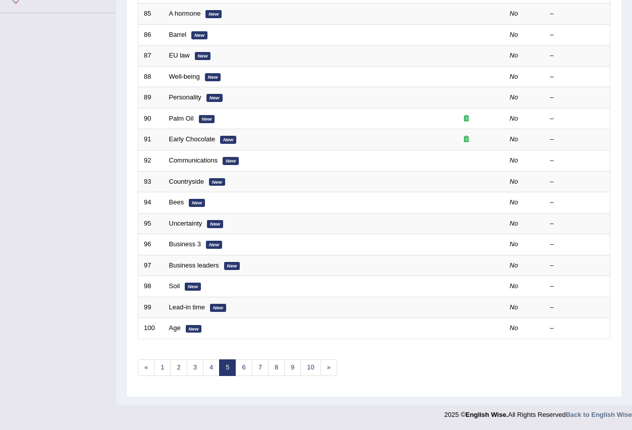
scroll to position [238, 0]
click at [206, 369] on link "4" at bounding box center [211, 367] width 17 height 17
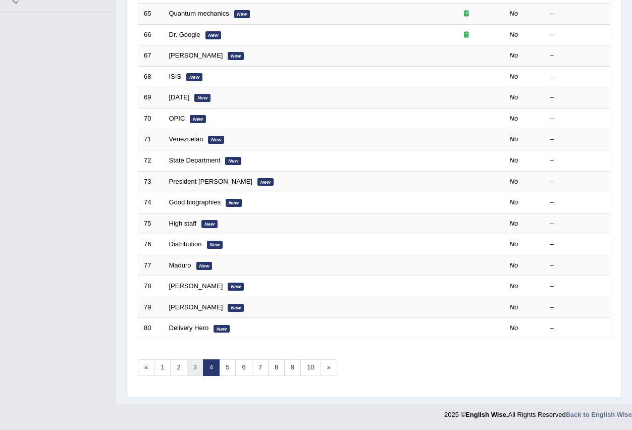
click at [197, 373] on link "3" at bounding box center [195, 367] width 17 height 17
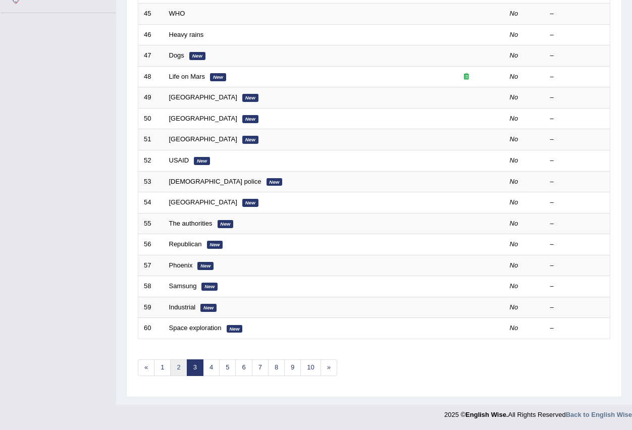
click at [181, 370] on link "2" at bounding box center [178, 367] width 17 height 17
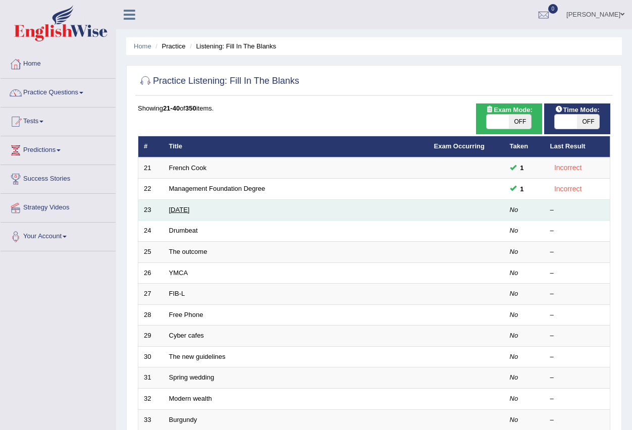
click at [190, 210] on link "Valentine's Day" at bounding box center [179, 210] width 21 height 8
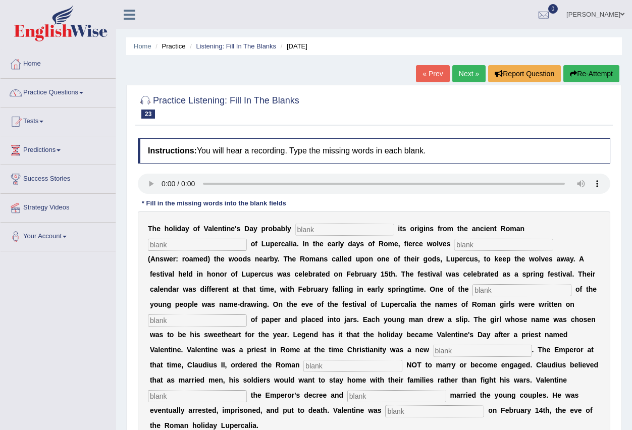
click at [83, 93] on span at bounding box center [81, 93] width 4 height 2
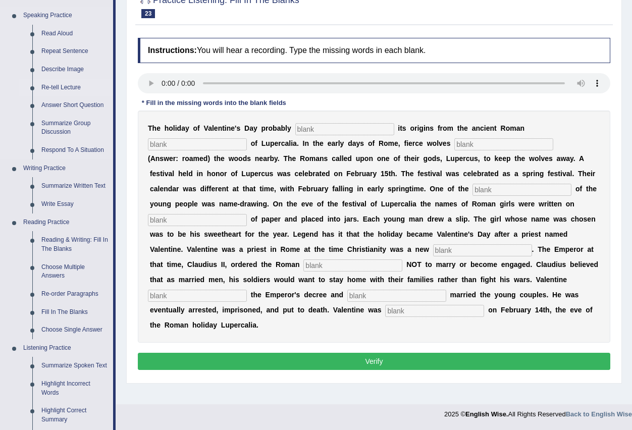
scroll to position [101, 0]
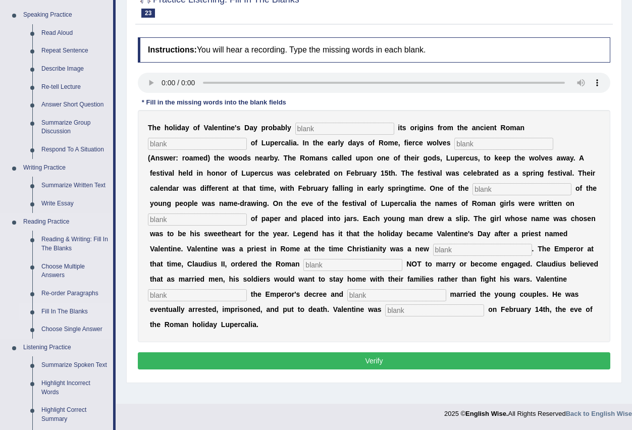
click at [63, 314] on link "Fill In The Blanks" at bounding box center [75, 312] width 76 height 18
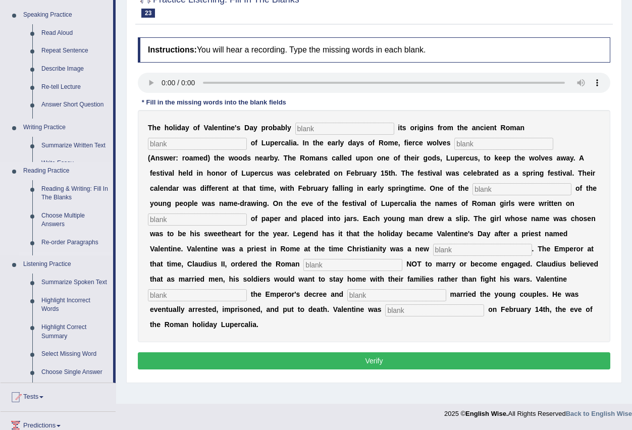
scroll to position [100, 0]
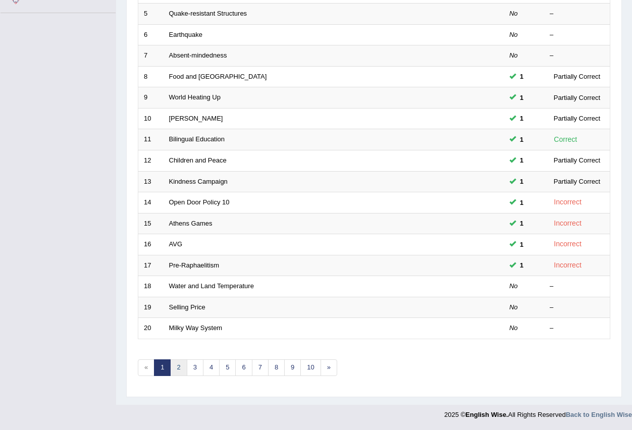
click at [176, 370] on link "2" at bounding box center [178, 367] width 17 height 17
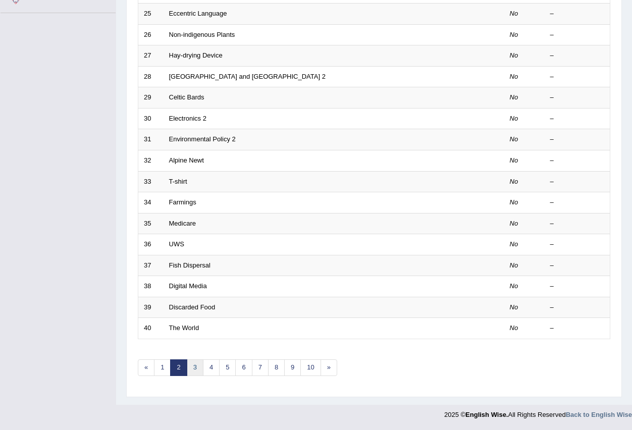
click at [197, 374] on link "3" at bounding box center [195, 367] width 17 height 17
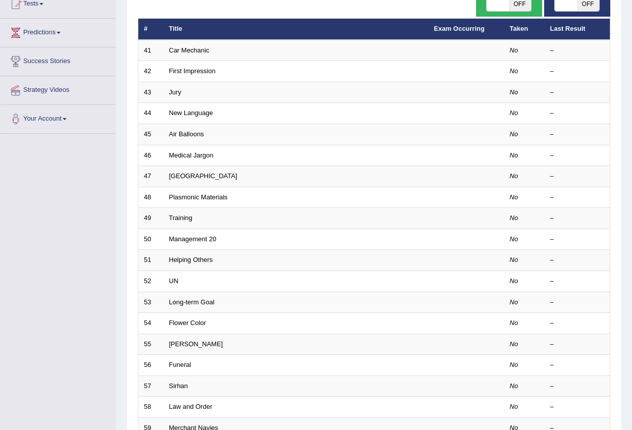
scroll to position [238, 0]
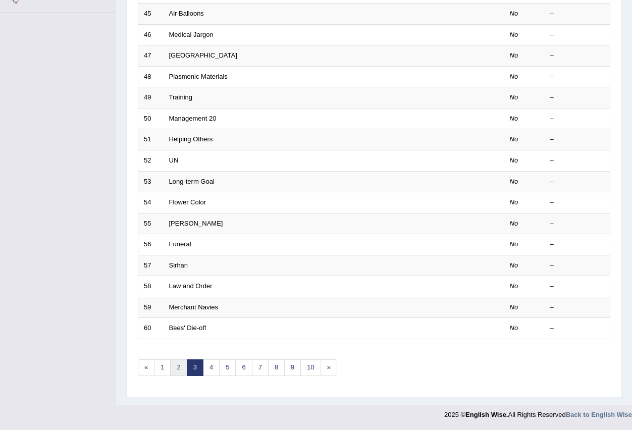
click at [180, 367] on link "2" at bounding box center [178, 367] width 17 height 17
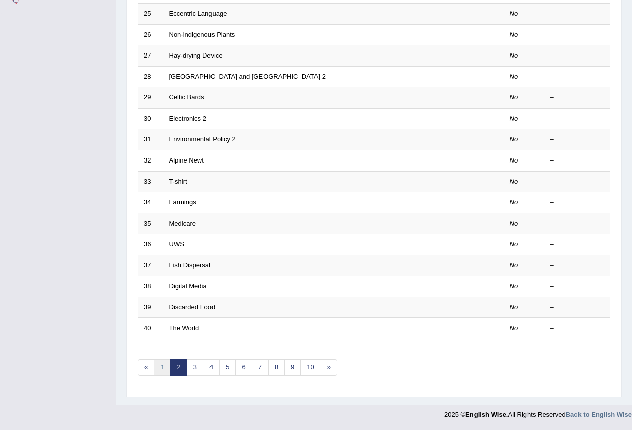
click at [168, 367] on link "1" at bounding box center [162, 367] width 17 height 17
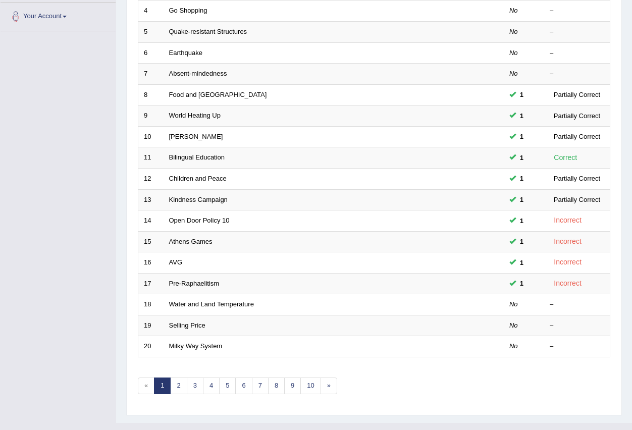
scroll to position [238, 0]
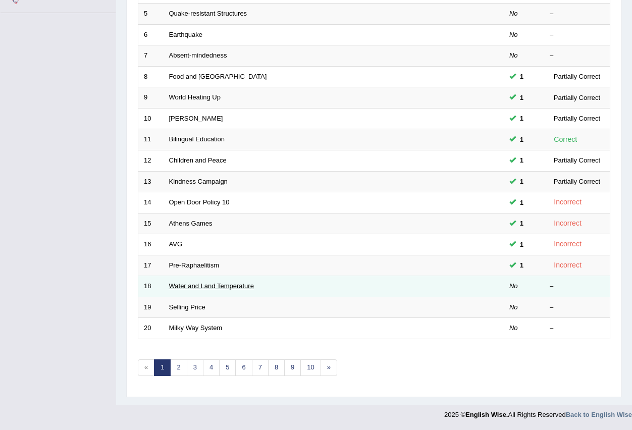
click at [192, 286] on link "Water and Land Temperature" at bounding box center [211, 286] width 85 height 8
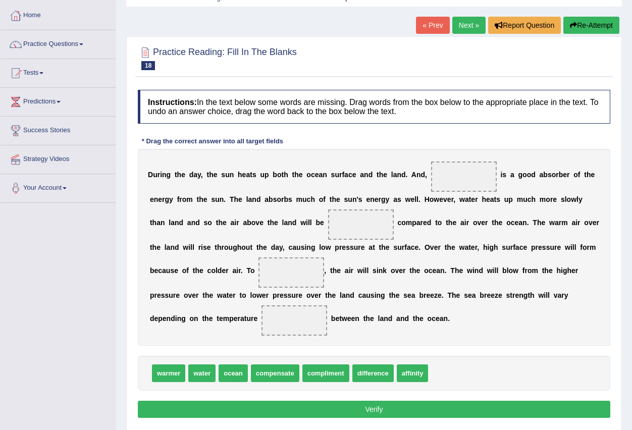
scroll to position [50, 0]
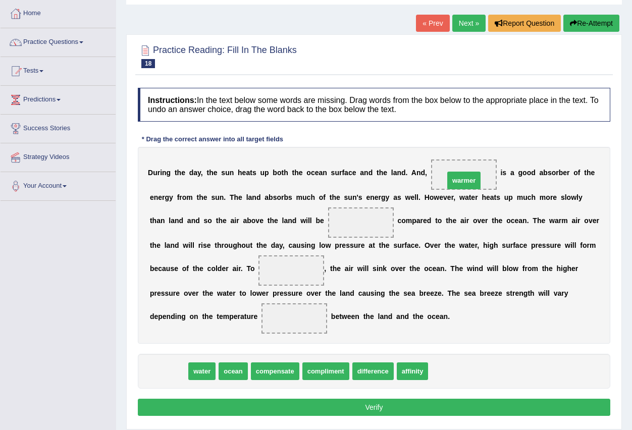
drag, startPoint x: 173, startPoint y: 370, endPoint x: 468, endPoint y: 178, distance: 352.4
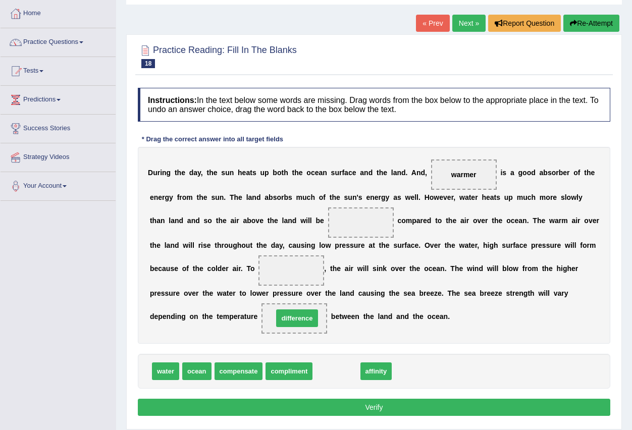
drag, startPoint x: 337, startPoint y: 378, endPoint x: 298, endPoint y: 325, distance: 66.0
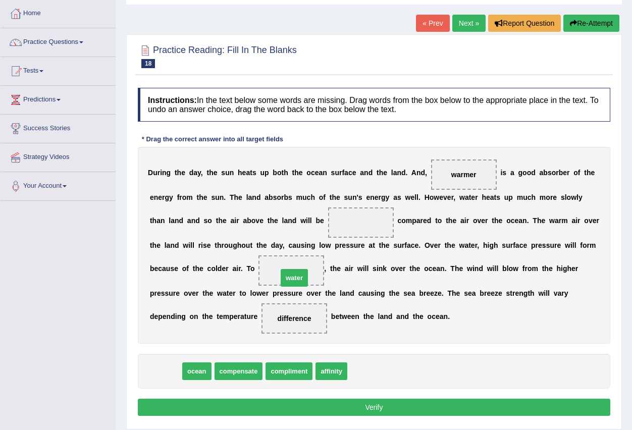
drag, startPoint x: 166, startPoint y: 372, endPoint x: 294, endPoint y: 279, distance: 159.0
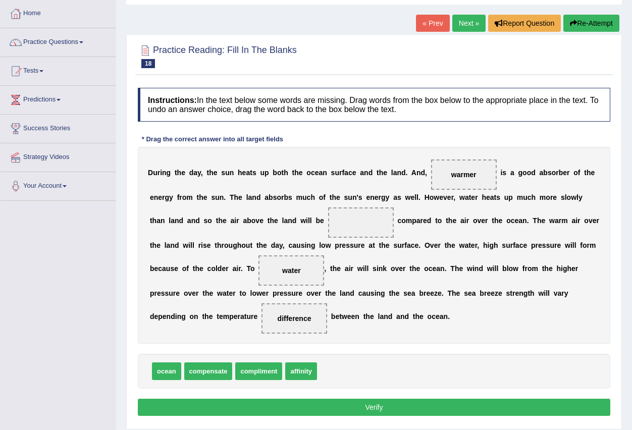
drag, startPoint x: 310, startPoint y: 270, endPoint x: 332, endPoint y: 312, distance: 47.4
click at [376, 353] on div "Instructions: In the text below some words are missing. Drag words from the box…" at bounding box center [373, 253] width 477 height 341
drag, startPoint x: 293, startPoint y: 267, endPoint x: 363, endPoint y: 397, distance: 148.2
click at [363, 397] on span "water" at bounding box center [362, 401] width 29 height 18
drag, startPoint x: 466, startPoint y: 173, endPoint x: 293, endPoint y: 267, distance: 196.9
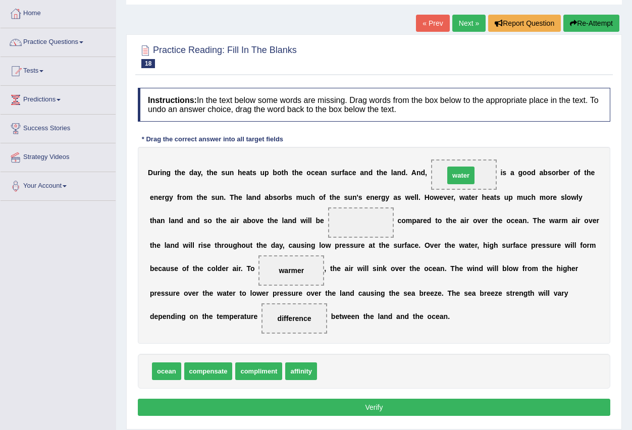
drag, startPoint x: 334, startPoint y: 374, endPoint x: 461, endPoint y: 178, distance: 233.5
drag, startPoint x: 166, startPoint y: 376, endPoint x: 349, endPoint y: 229, distance: 235.2
click at [380, 414] on button "Verify" at bounding box center [374, 407] width 472 height 17
